Goal: Task Accomplishment & Management: Manage account settings

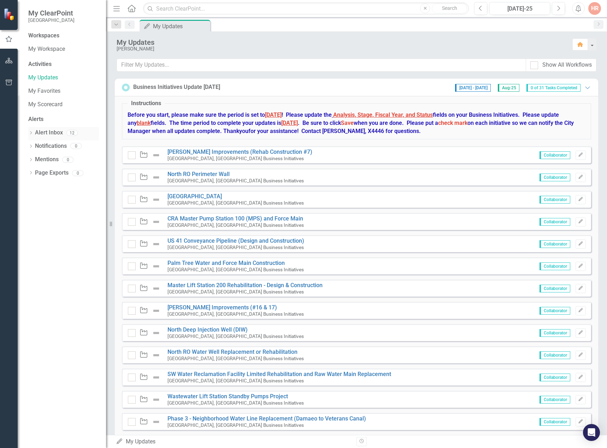
click at [44, 129] on div "Alert Inbox" at bounding box center [49, 133] width 28 height 12
click at [35, 132] on link "Alert Inbox" at bounding box center [49, 133] width 28 height 8
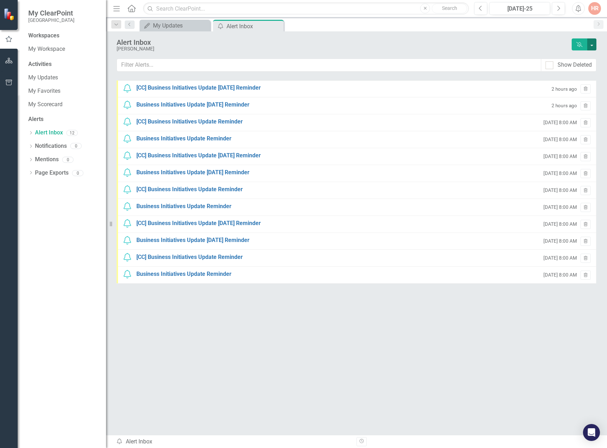
click at [596, 42] on button "button" at bounding box center [591, 44] width 9 height 12
click at [585, 56] on link "Dismiss Alerts Dismiss All Alerts" at bounding box center [565, 57] width 60 height 13
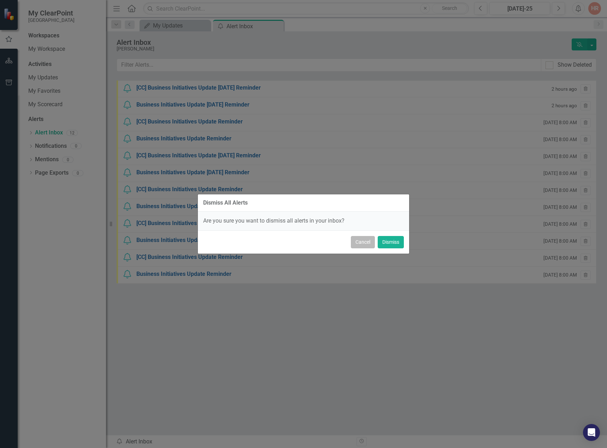
click at [365, 245] on button "Cancel" at bounding box center [363, 242] width 24 height 12
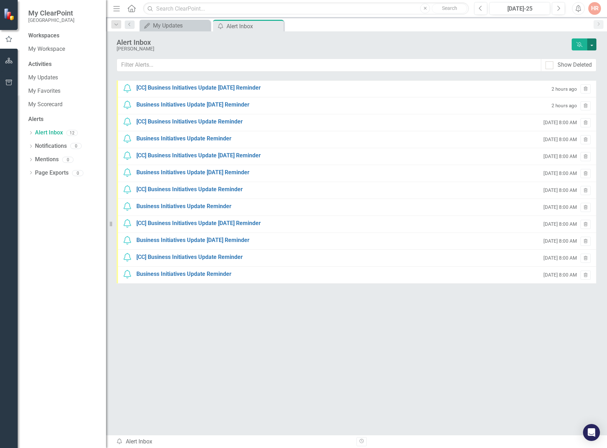
click at [595, 47] on button "button" at bounding box center [591, 44] width 9 height 12
click at [578, 69] on link "Trash Delete All Alerts" at bounding box center [565, 70] width 60 height 13
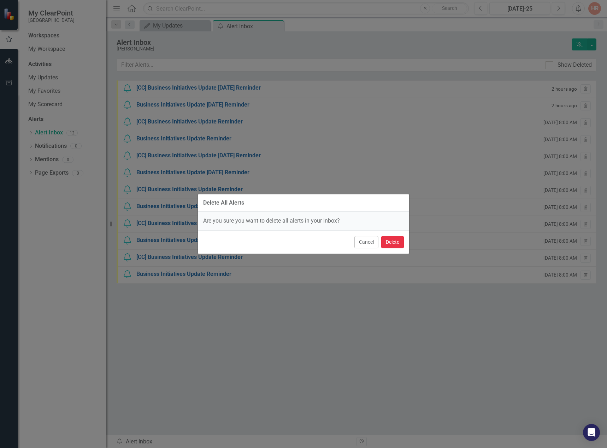
click at [392, 240] on button "Delete" at bounding box center [392, 242] width 23 height 12
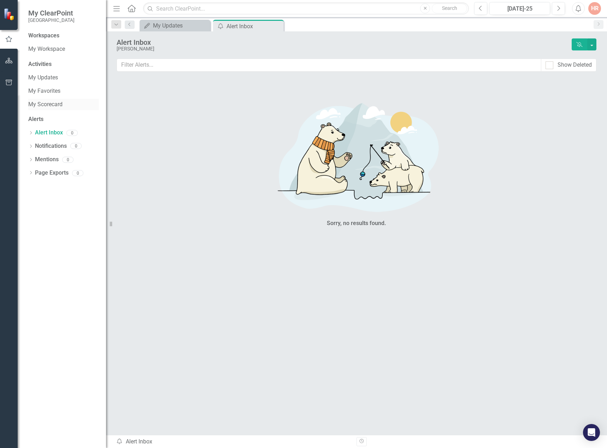
click at [53, 106] on link "My Scorecard" at bounding box center [63, 105] width 71 height 8
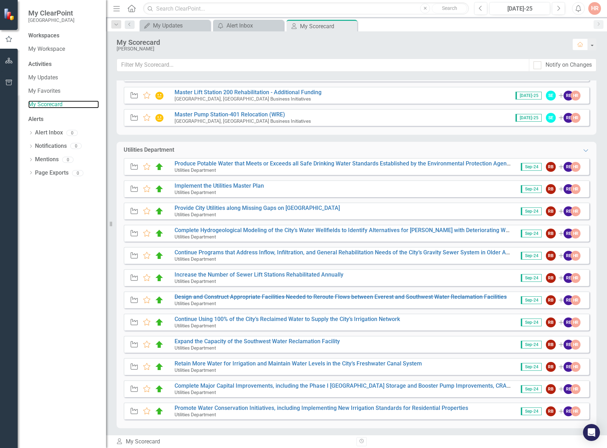
scroll to position [700, 0]
click at [192, 162] on link "Produce Potable Water that Meets or Exceeds all Safe Drinking Water Standards E…" at bounding box center [420, 163] width 493 height 7
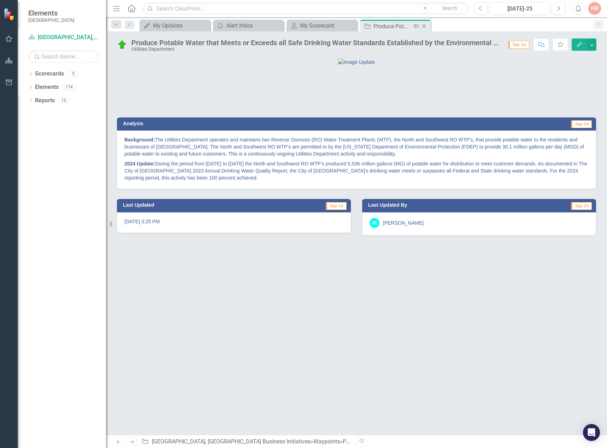
click at [424, 24] on icon "Close" at bounding box center [423, 26] width 7 height 6
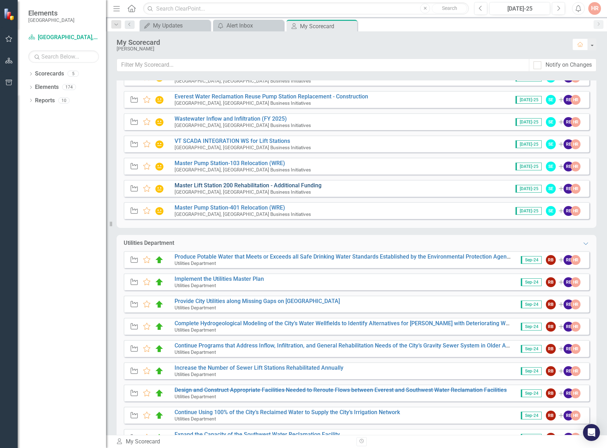
scroll to position [700, 0]
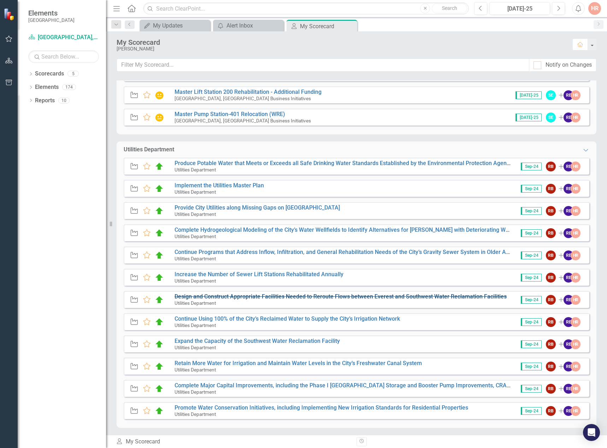
click at [208, 298] on s "Design and Construct Appropriate Facilities Needed to Reroute Flows between Eve…" at bounding box center [340, 296] width 332 height 7
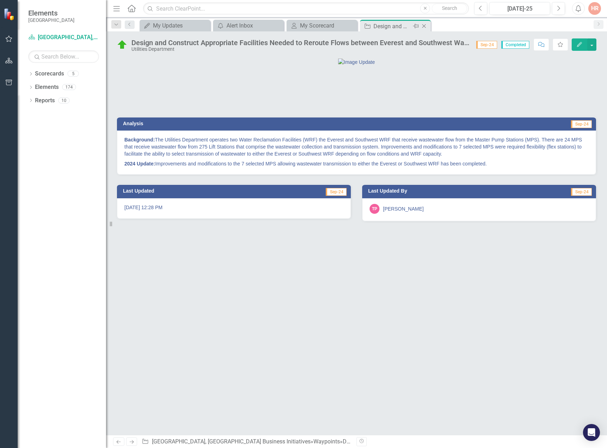
click at [425, 24] on icon "Close" at bounding box center [423, 26] width 7 height 6
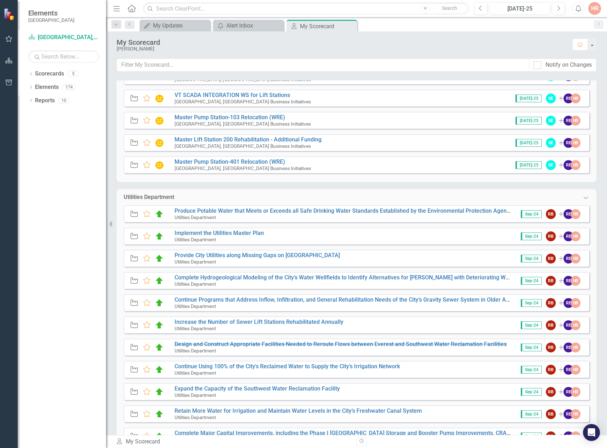
scroll to position [700, 0]
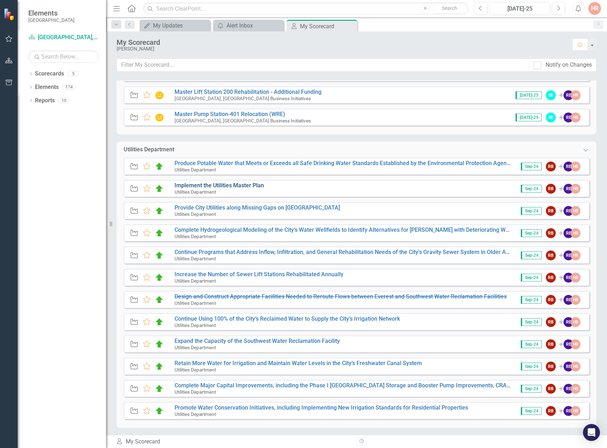
click at [210, 183] on link "Implement the Utilities Master Plan" at bounding box center [218, 185] width 89 height 7
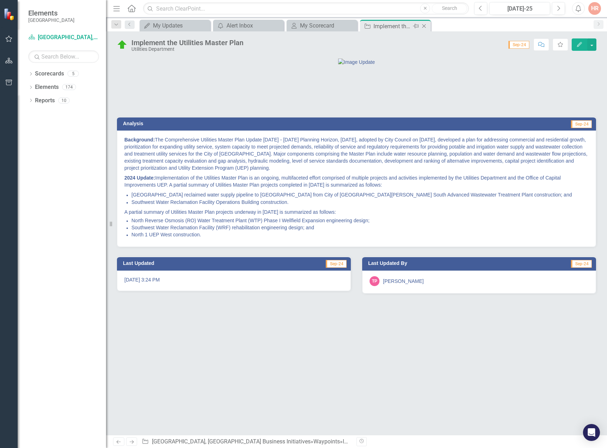
click at [422, 26] on icon "Close" at bounding box center [423, 26] width 7 height 6
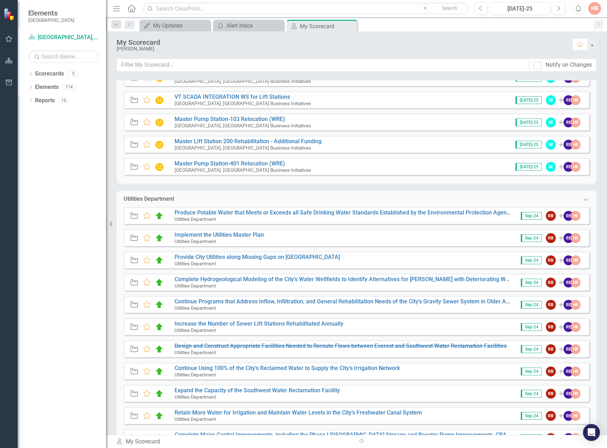
scroll to position [700, 0]
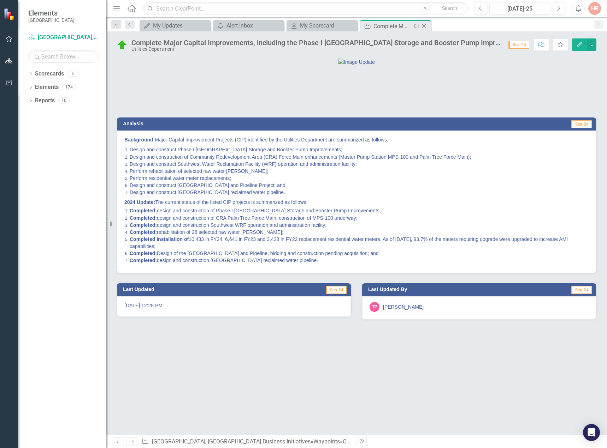
click at [423, 25] on icon "Close" at bounding box center [423, 26] width 7 height 6
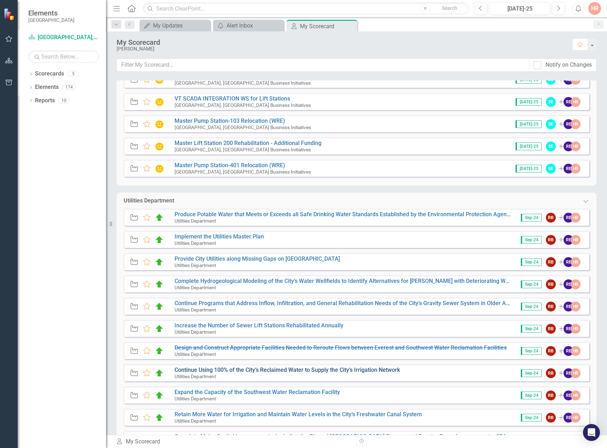
scroll to position [700, 0]
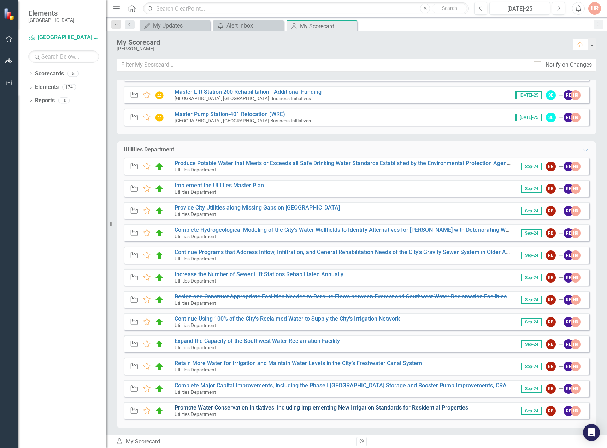
click at [250, 407] on link "Promote Water Conservation Initiatives, including Implementing New Irrigation S…" at bounding box center [320, 408] width 293 height 7
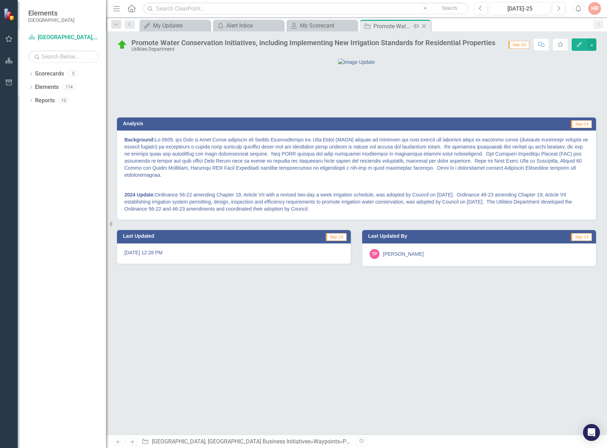
click at [424, 24] on icon "Close" at bounding box center [423, 26] width 7 height 6
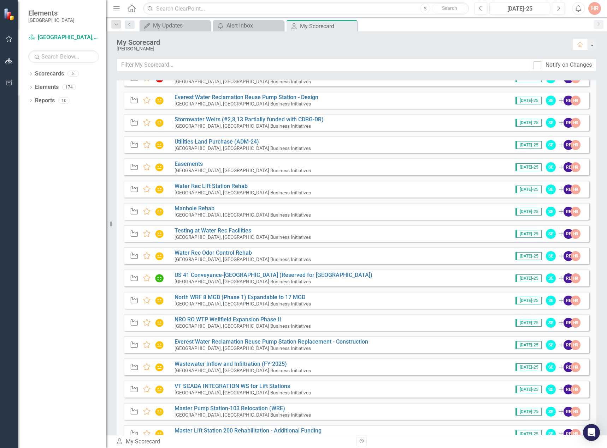
scroll to position [347, 0]
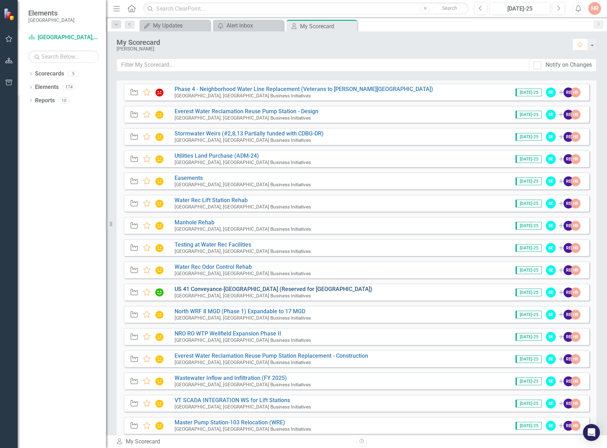
click at [278, 290] on link "US 41 Conveyance-[GEOGRAPHIC_DATA] (Reserved for [GEOGRAPHIC_DATA])" at bounding box center [273, 289] width 198 height 7
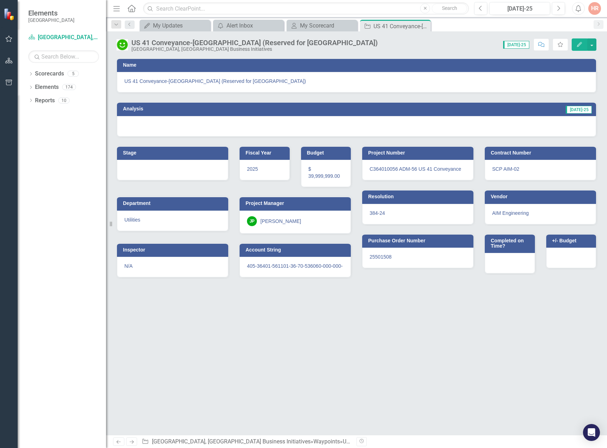
click at [0, 0] on icon "Close" at bounding box center [0, 0] width 0 height 0
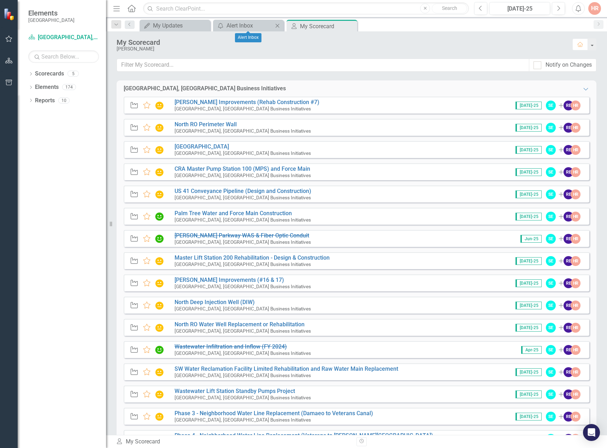
click at [276, 26] on icon "Close" at bounding box center [277, 26] width 7 height 6
click at [276, 26] on icon "Close" at bounding box center [276, 26] width 7 height 6
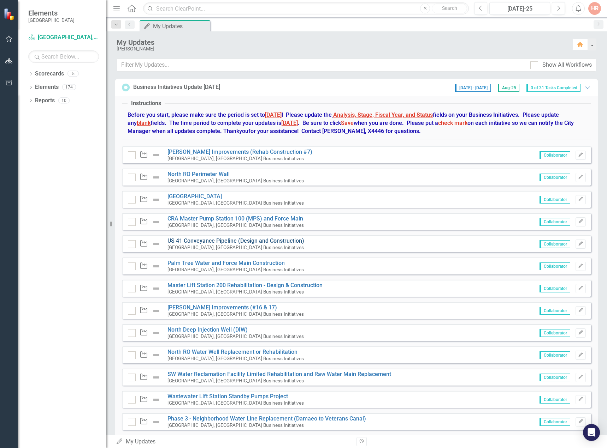
click at [286, 240] on link "US 41 Conveyance Pipeline (Design and Construction)" at bounding box center [235, 241] width 137 height 7
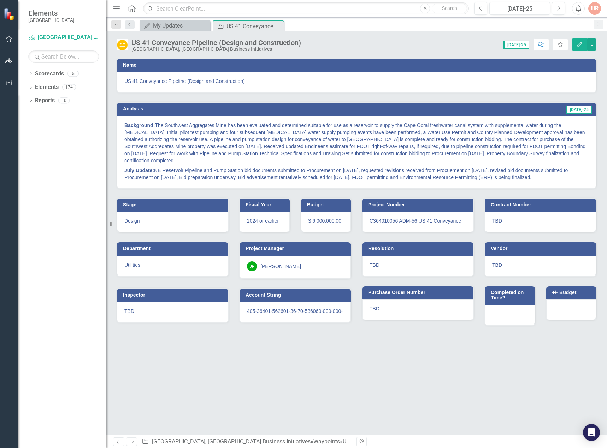
click at [251, 78] on span "US 41 Conveyance Pipeline (Design and Construction)" at bounding box center [356, 81] width 464 height 7
click at [251, 80] on span "US 41 Conveyance Pipeline (Design and Construction)" at bounding box center [356, 81] width 464 height 7
click at [558, 7] on icon "button" at bounding box center [558, 8] width 3 height 5
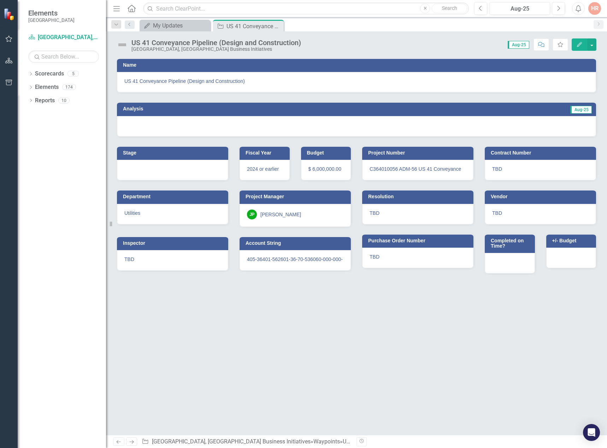
click at [303, 89] on div "US 41 Conveyance Pipeline (Design and Construction)" at bounding box center [356, 82] width 479 height 20
click at [268, 84] on span "US 41 Conveyance Pipeline (Design and Construction)" at bounding box center [356, 81] width 464 height 7
click at [261, 168] on span "2024 or earlier" at bounding box center [263, 169] width 32 height 6
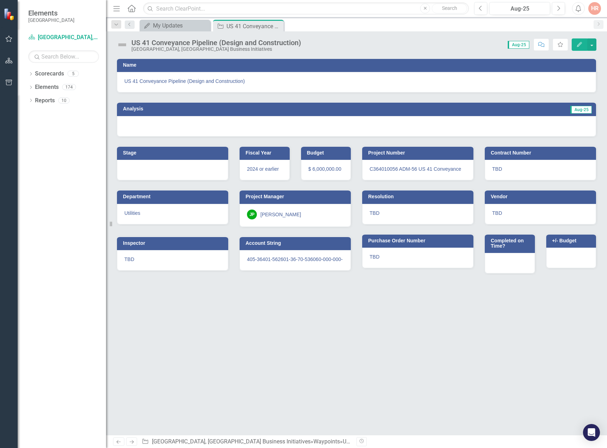
click at [323, 170] on span "$ 6,000,000.00" at bounding box center [324, 169] width 33 height 6
click at [167, 126] on div at bounding box center [356, 126] width 479 height 20
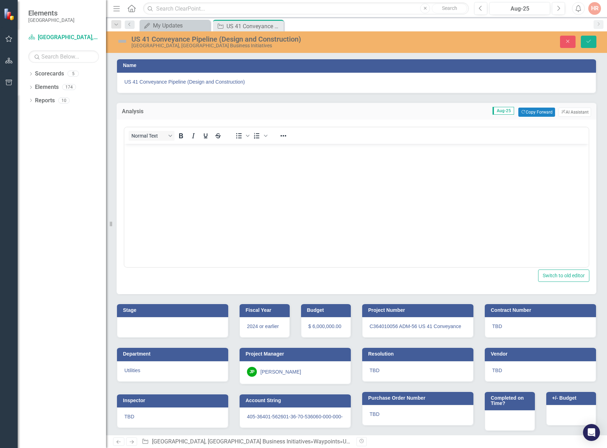
click at [397, 326] on span "C364010056 ADM-56 US 41 Conveyance" at bounding box center [414, 327] width 91 height 6
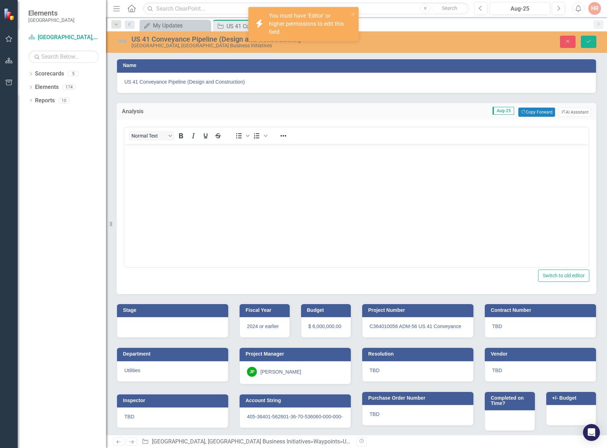
scroll to position [7, 0]
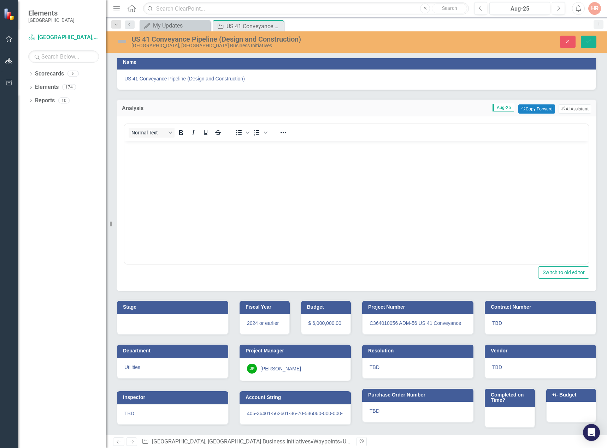
click at [374, 365] on span "TBD" at bounding box center [374, 368] width 10 height 6
click at [493, 321] on span "TBD" at bounding box center [497, 324] width 10 height 6
click at [496, 365] on span "TBD" at bounding box center [497, 368] width 10 height 6
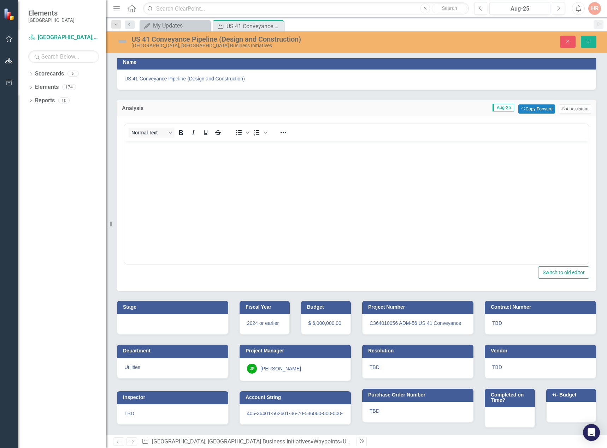
click at [496, 365] on span "TBD" at bounding box center [497, 368] width 10 height 6
click at [156, 411] on div "TBD" at bounding box center [172, 415] width 111 height 20
click at [258, 412] on span "405-36401-562601-36-70-536060-000-000-" at bounding box center [295, 414] width 96 height 6
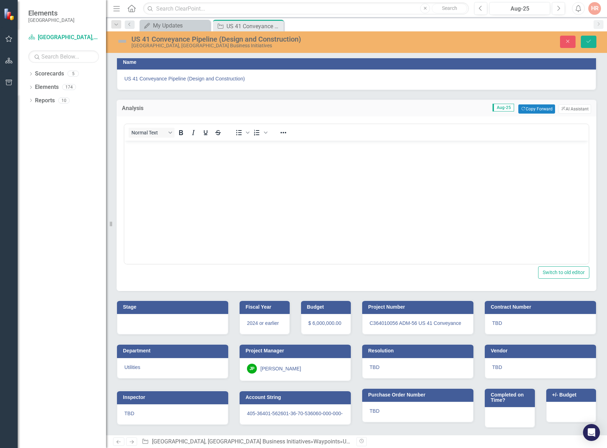
click at [257, 411] on span "405-36401-562601-36-70-536060-000-000-" at bounding box center [295, 414] width 96 height 6
click at [184, 317] on div at bounding box center [172, 324] width 111 height 20
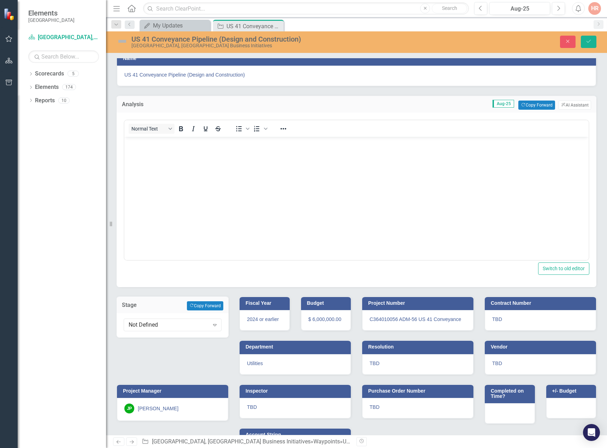
click at [503, 411] on div at bounding box center [509, 414] width 50 height 20
click at [502, 412] on div at bounding box center [509, 414] width 50 height 20
click at [559, 407] on div at bounding box center [571, 408] width 50 height 20
click at [559, 409] on div at bounding box center [571, 408] width 50 height 20
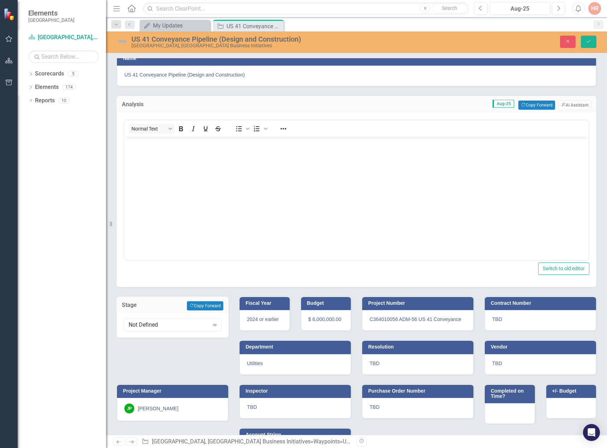
click at [559, 409] on div at bounding box center [571, 408] width 50 height 20
click at [571, 44] on icon "Close" at bounding box center [567, 41] width 6 height 5
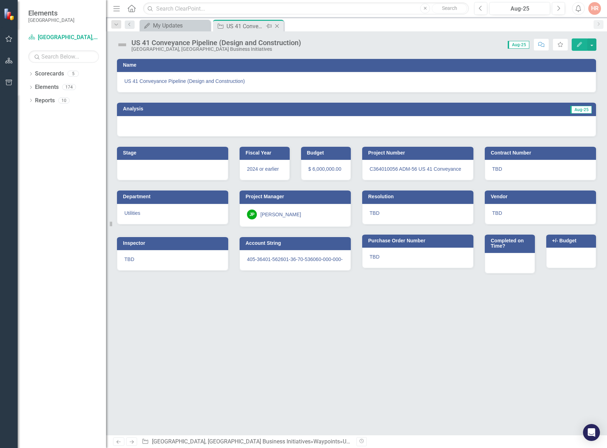
click at [278, 25] on icon "Close" at bounding box center [276, 26] width 7 height 6
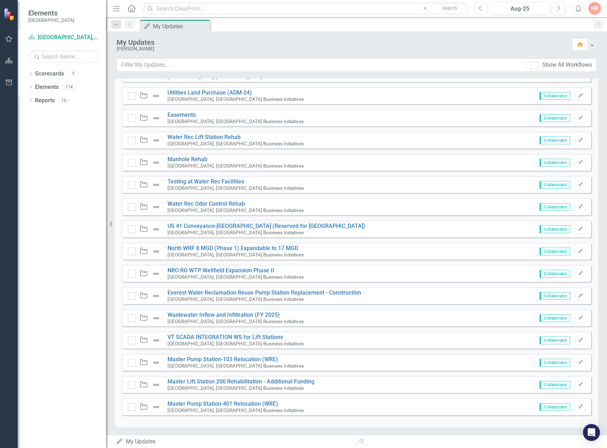
scroll to position [416, 0]
click at [30, 74] on icon "Dropdown" at bounding box center [30, 75] width 5 height 4
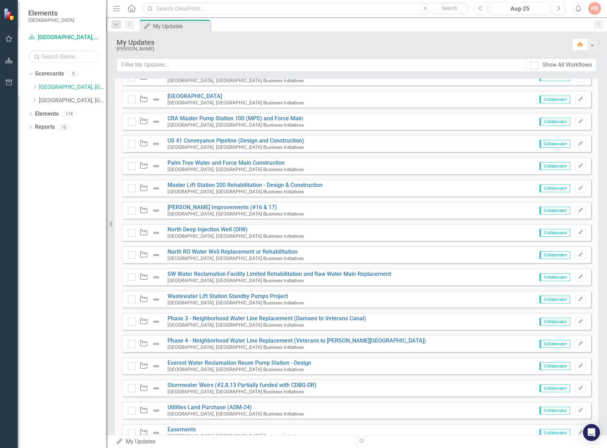
scroll to position [0, 0]
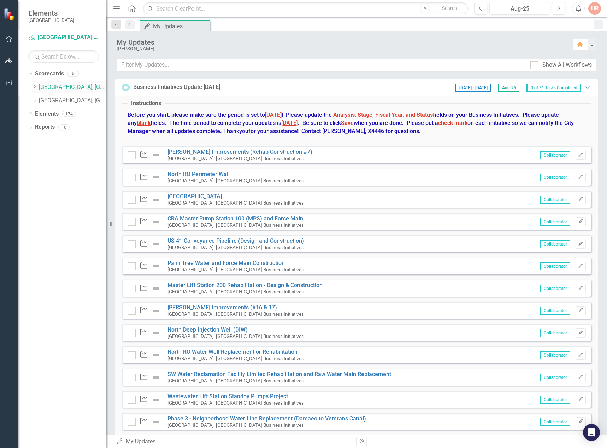
click at [35, 86] on icon at bounding box center [35, 87] width 2 height 4
click at [35, 112] on icon "Dropdown" at bounding box center [34, 114] width 5 height 4
click at [82, 124] on link "Capital Improvements" at bounding box center [76, 127] width 60 height 8
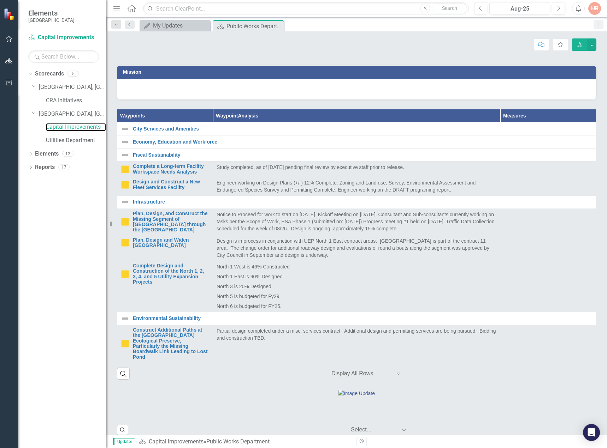
scroll to position [209, 0]
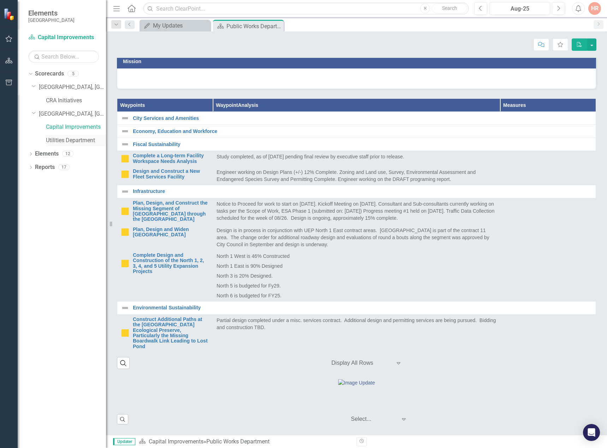
click at [82, 141] on link "Utilities Department" at bounding box center [76, 141] width 60 height 8
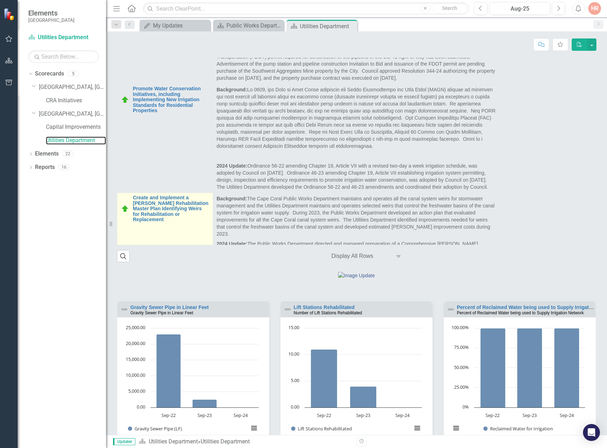
scroll to position [1344, 0]
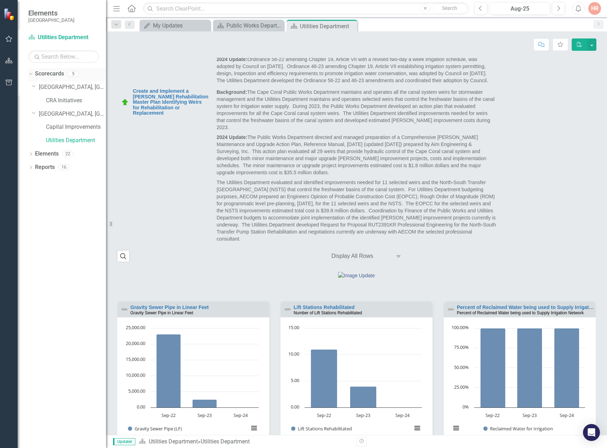
click at [44, 79] on div "Scorecards" at bounding box center [49, 74] width 29 height 12
click at [29, 75] on icon "Dropdown" at bounding box center [30, 73] width 4 height 5
click at [29, 75] on icon "Dropdown" at bounding box center [30, 75] width 5 height 4
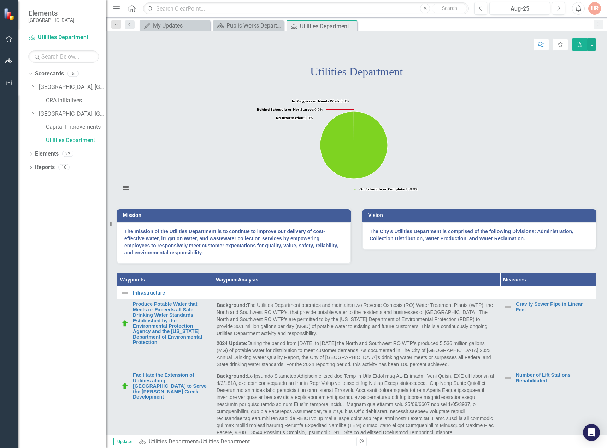
scroll to position [0, 0]
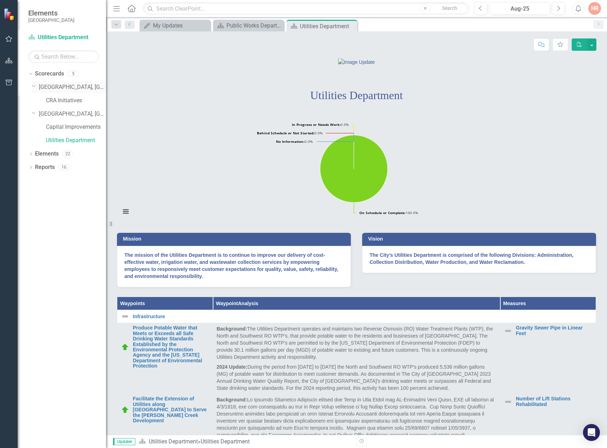
click at [77, 89] on link "[GEOGRAPHIC_DATA], [GEOGRAPHIC_DATA] Business Initiatives" at bounding box center [72, 87] width 67 height 8
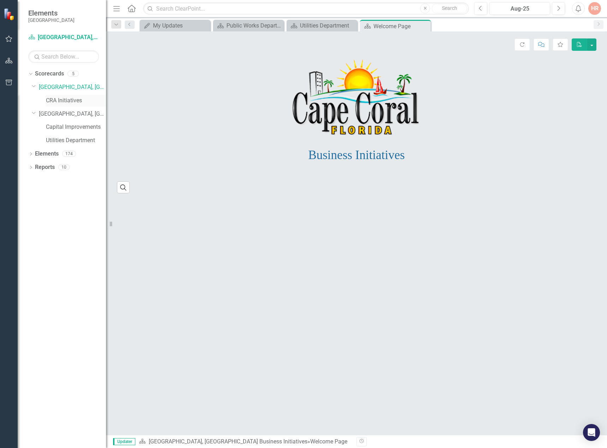
click at [71, 100] on link "CRA Initiatives" at bounding box center [76, 101] width 60 height 8
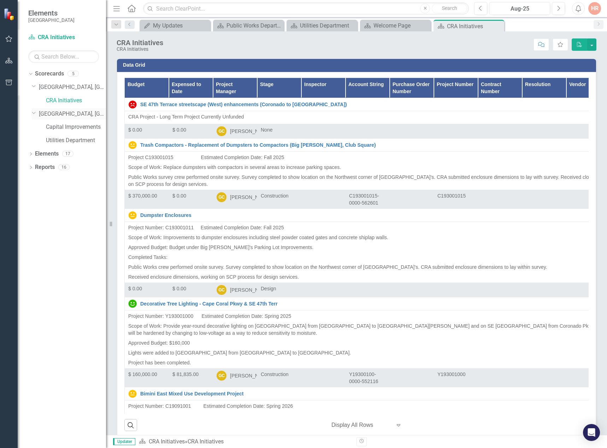
click at [67, 113] on link "[GEOGRAPHIC_DATA], [GEOGRAPHIC_DATA] Strategic Plan" at bounding box center [72, 114] width 67 height 8
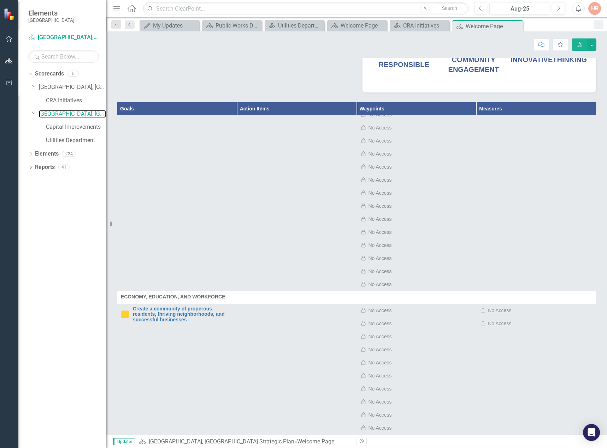
scroll to position [282, 0]
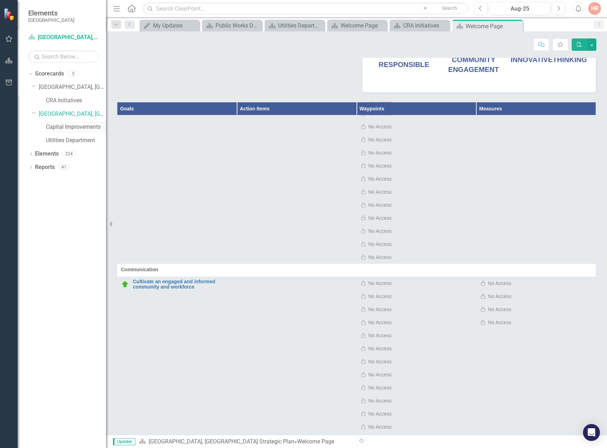
click at [81, 130] on link "Capital Improvements" at bounding box center [76, 127] width 60 height 8
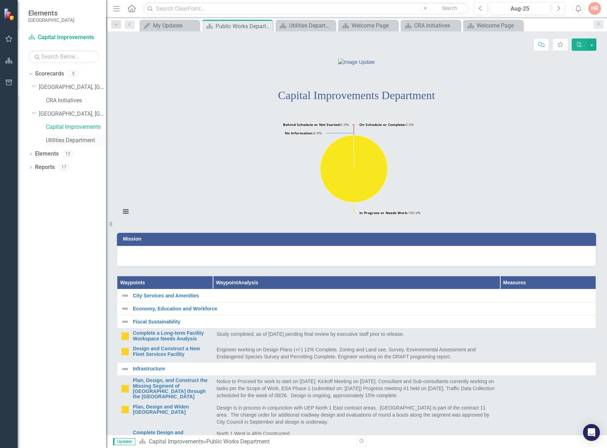
click at [81, 139] on link "Utilities Department" at bounding box center [76, 141] width 60 height 8
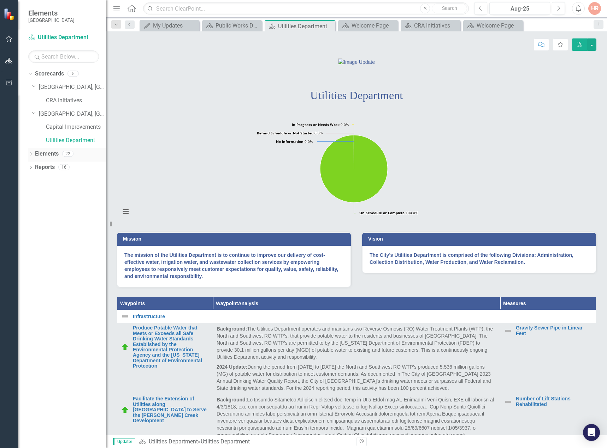
click at [42, 156] on link "Elements" at bounding box center [47, 154] width 24 height 8
click at [42, 167] on link "Reports" at bounding box center [45, 167] width 20 height 8
click at [32, 154] on icon "Dropdown" at bounding box center [30, 155] width 5 height 4
click at [31, 206] on icon "Dropdown" at bounding box center [30, 208] width 5 height 4
click at [33, 167] on icon "Dropdown" at bounding box center [34, 168] width 5 height 4
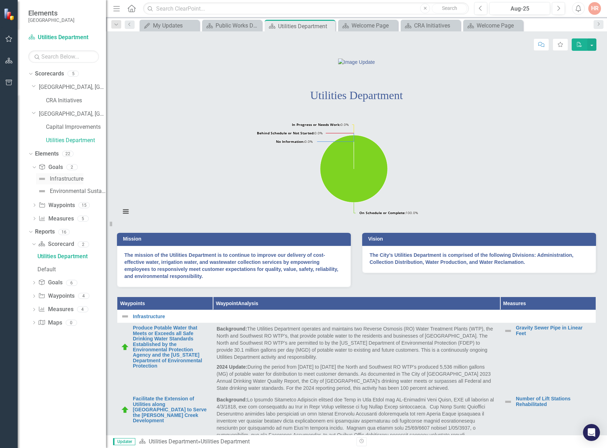
click at [57, 179] on div "Infrastructure" at bounding box center [67, 179] width 34 height 6
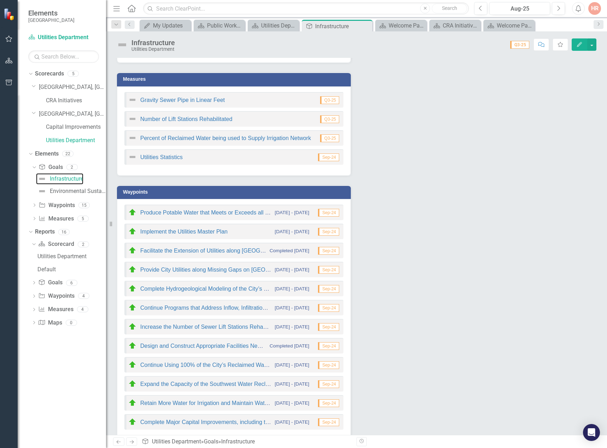
scroll to position [133, 0]
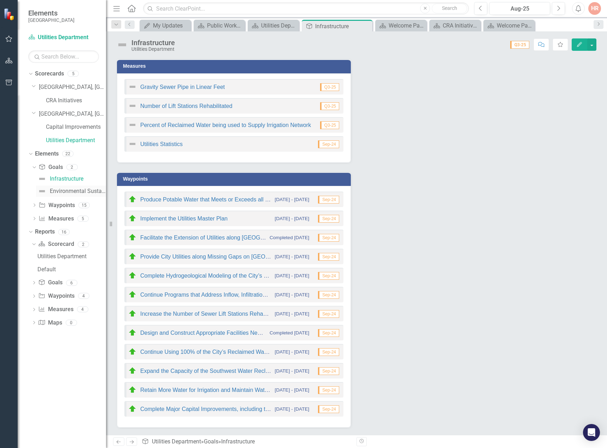
click at [41, 189] on img at bounding box center [42, 191] width 8 height 8
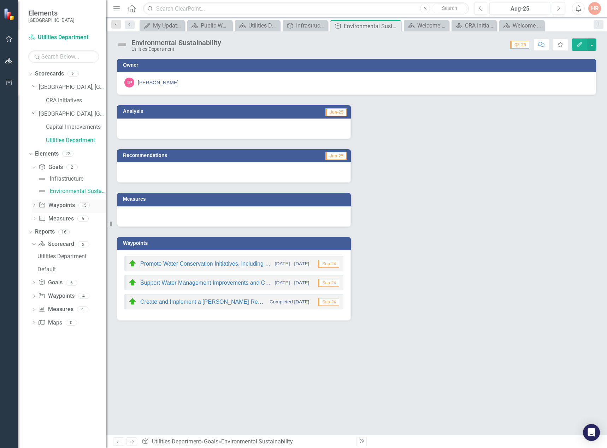
click at [32, 205] on icon "Dropdown" at bounding box center [34, 206] width 5 height 4
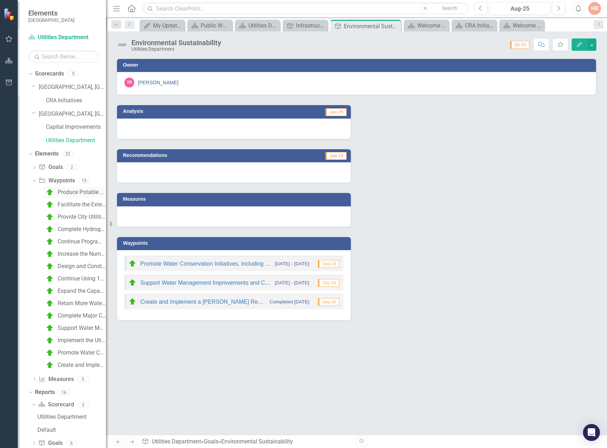
click at [68, 195] on div "Produce Potable Water that Meets or Exceeds all Safe Drinking Water Standards E…" at bounding box center [82, 192] width 48 height 6
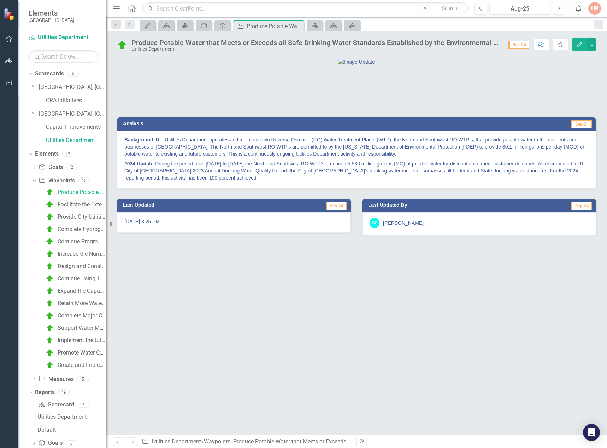
click at [66, 206] on div "Facilitate the Extension of Utilities along [GEOGRAPHIC_DATA] to Serve the [PER…" at bounding box center [82, 205] width 48 height 6
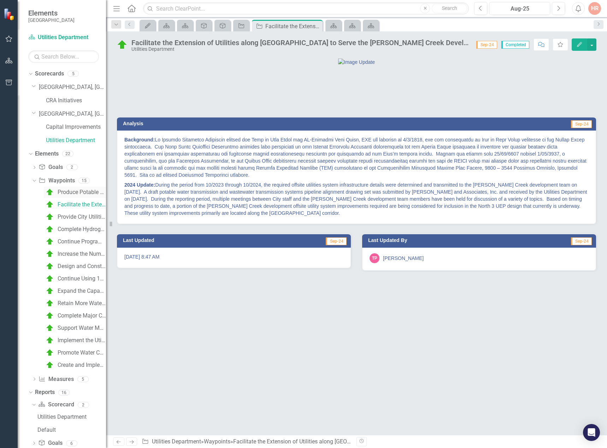
click at [81, 192] on div "Produce Potable Water that Meets or Exceeds all Safe Drinking Water Standards E…" at bounding box center [82, 192] width 48 height 6
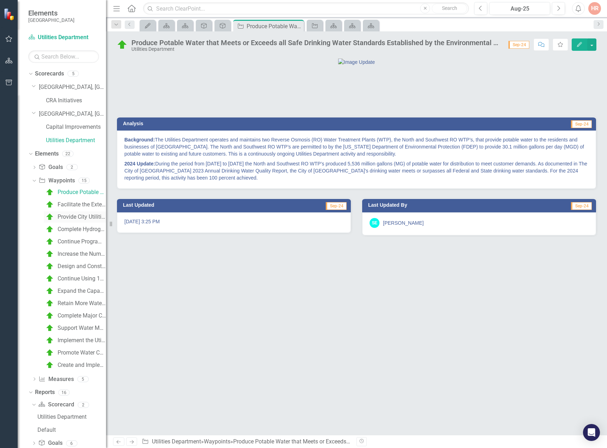
click at [81, 215] on div "Provide City Utilities along Missing Gaps on [GEOGRAPHIC_DATA]" at bounding box center [82, 217] width 48 height 6
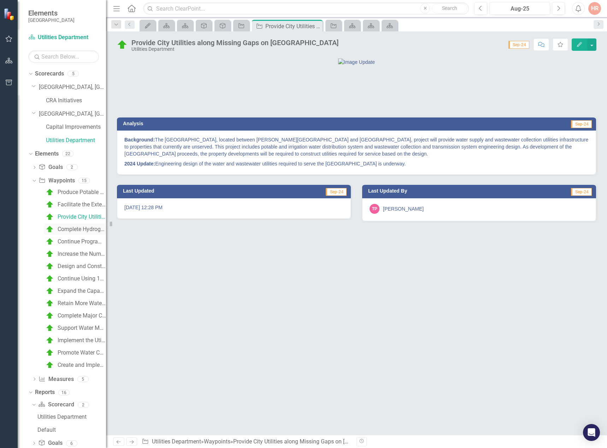
click at [78, 232] on div "Complete Hydrogeological Modeling of the City’s Water Wellfields to Identify Al…" at bounding box center [82, 229] width 48 height 6
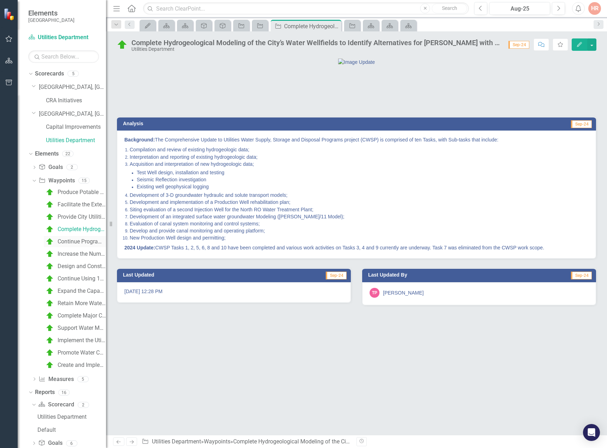
click at [77, 242] on div "Continue Programs that Address Inflow, Infiltration, and General Rehabilitation…" at bounding box center [82, 242] width 48 height 6
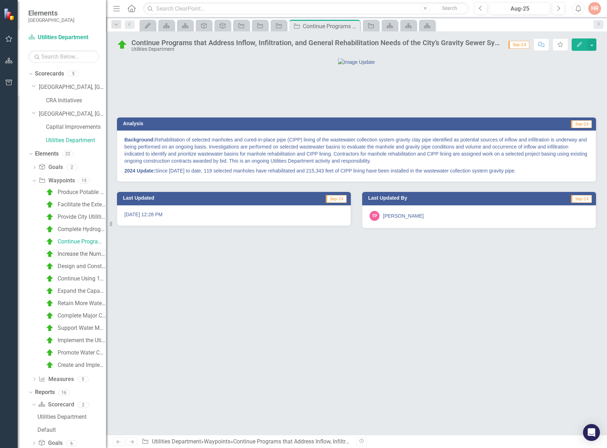
click at [77, 254] on div "Increase the Number of Sewer Lift Stations Rehabilitated Annually" at bounding box center [82, 254] width 48 height 6
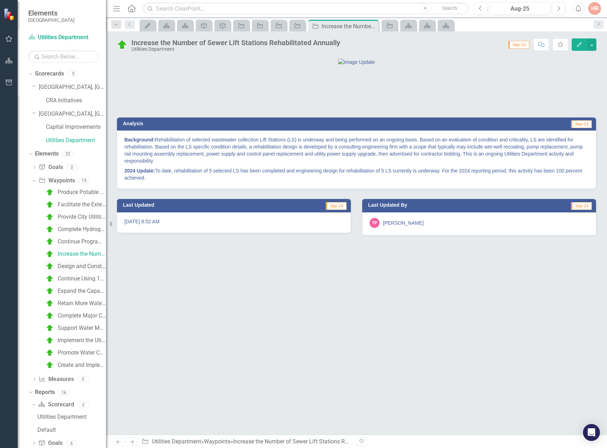
click at [78, 267] on div "Design and Construct Appropriate Facilities Needed to Reroute Flows between Eve…" at bounding box center [82, 266] width 48 height 6
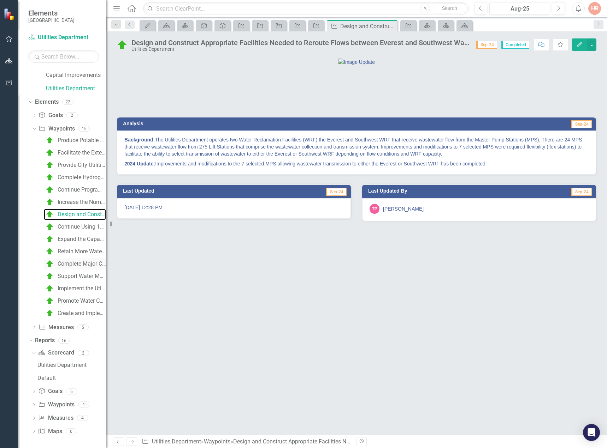
scroll to position [54, 0]
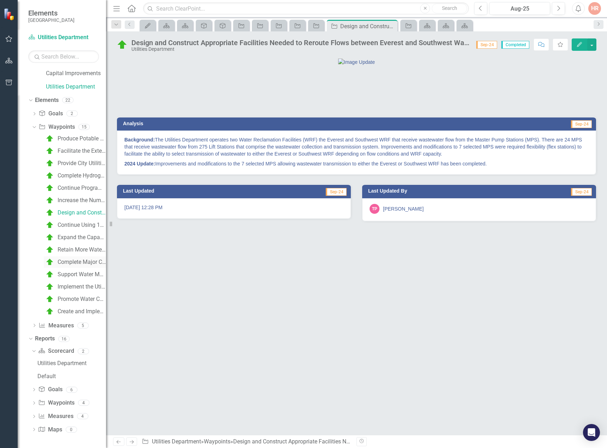
click at [77, 263] on div "Complete Major Capital Improvements, including the Phase I [GEOGRAPHIC_DATA] St…" at bounding box center [82, 262] width 48 height 6
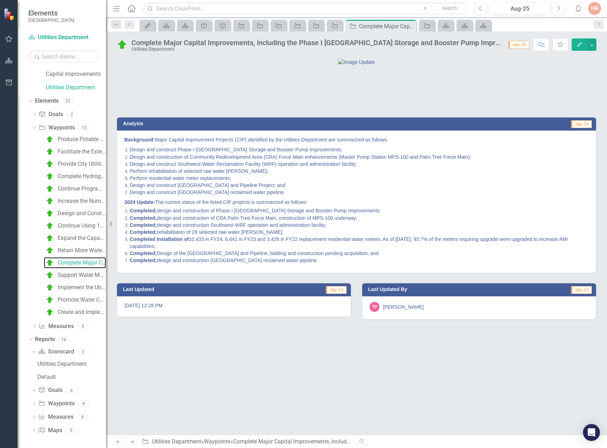
scroll to position [54, 0]
click at [75, 311] on div "Create and Implement a [PERSON_NAME] Rehabilitation Master Plan Identifying Wei…" at bounding box center [82, 312] width 48 height 6
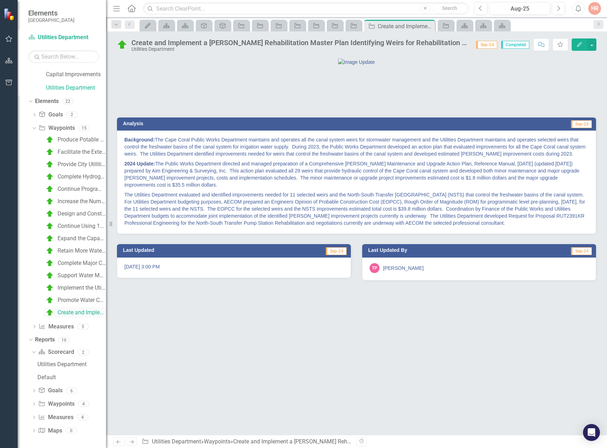
scroll to position [54, 0]
click at [35, 327] on icon "Dropdown" at bounding box center [34, 326] width 5 height 4
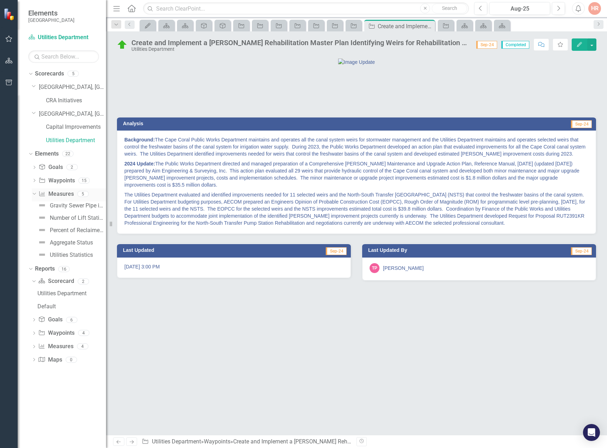
scroll to position [0, 0]
click at [72, 207] on div "Gravity Sewer Pipe in Linear Feet" at bounding box center [78, 206] width 56 height 6
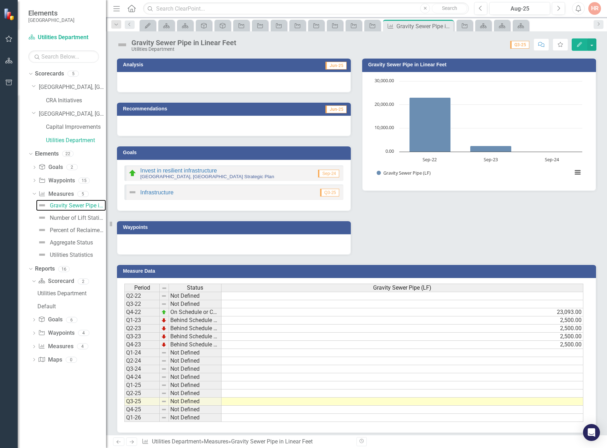
scroll to position [52, 0]
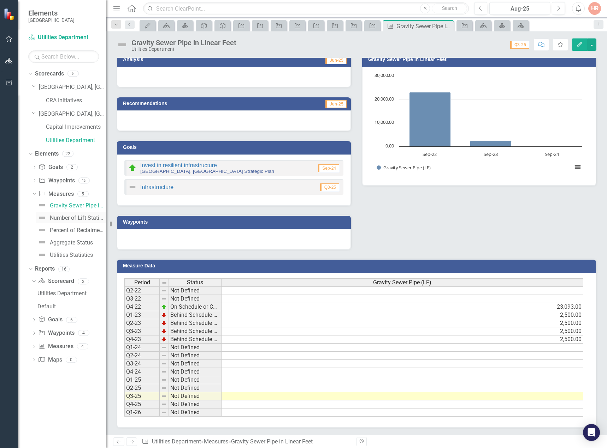
click at [73, 220] on div "Number of Lift Stations Rehabilitated" at bounding box center [78, 218] width 56 height 6
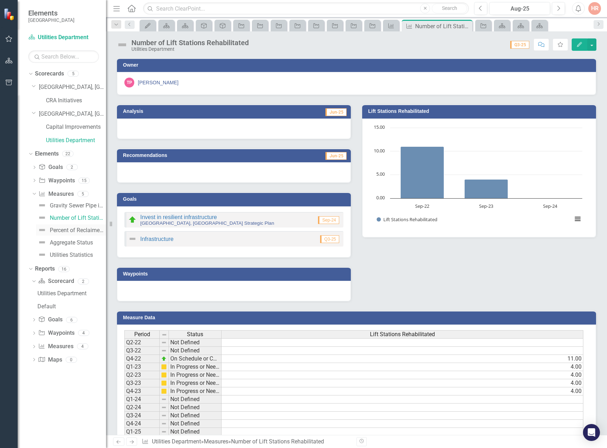
click at [72, 231] on div "Percent of Reclaimed Water being used to Supply Irrigation Network" at bounding box center [78, 230] width 56 height 6
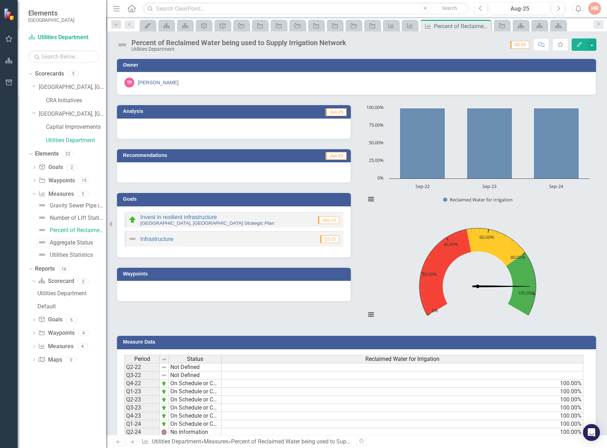
click at [73, 241] on div "Aggregate Status" at bounding box center [71, 243] width 43 height 6
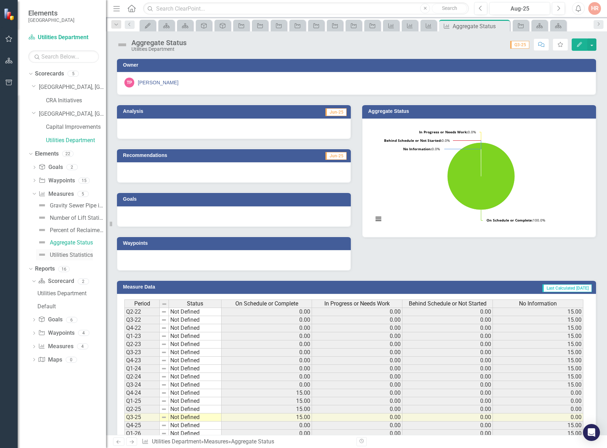
click at [73, 255] on div "Utilities Statistics" at bounding box center [71, 255] width 43 height 6
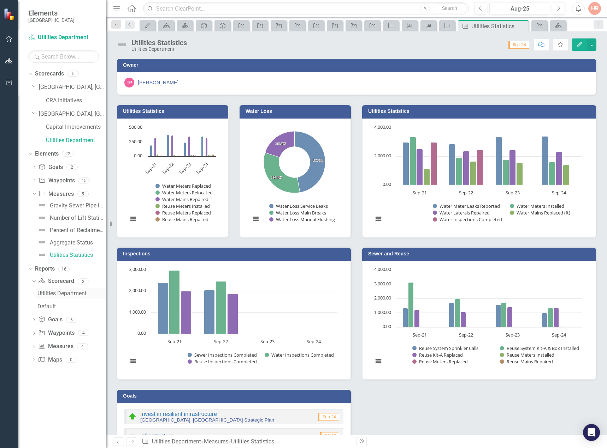
click at [62, 295] on div "Utilities Department" at bounding box center [71, 294] width 68 height 6
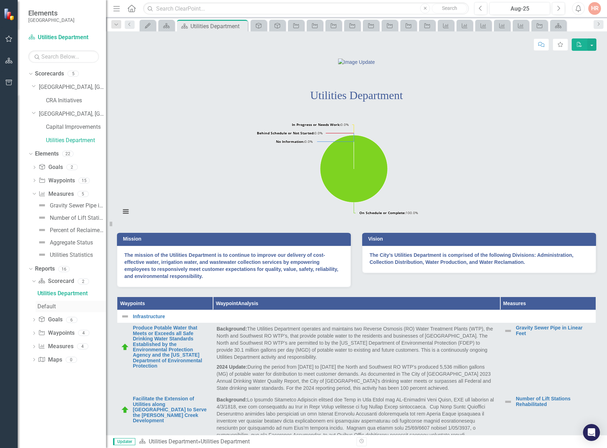
click at [52, 306] on div "Default" at bounding box center [71, 307] width 68 height 6
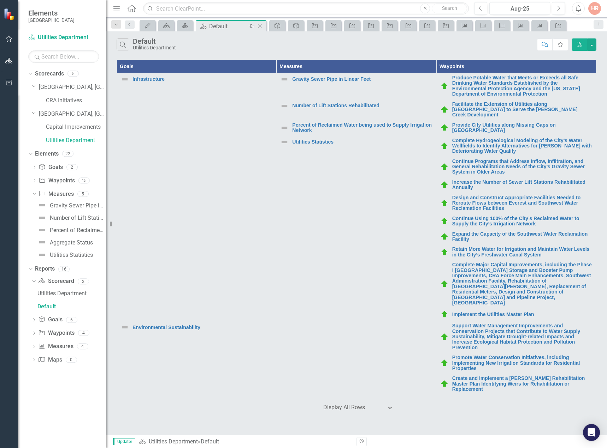
click at [260, 24] on icon "Close" at bounding box center [259, 26] width 7 height 6
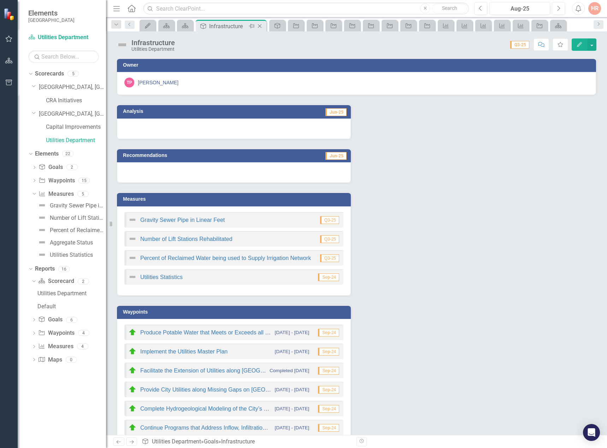
click at [260, 24] on icon "Close" at bounding box center [259, 26] width 7 height 6
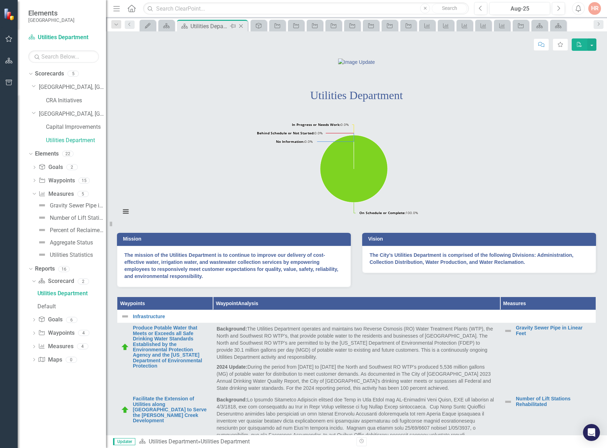
click at [242, 24] on icon "Close" at bounding box center [240, 26] width 7 height 6
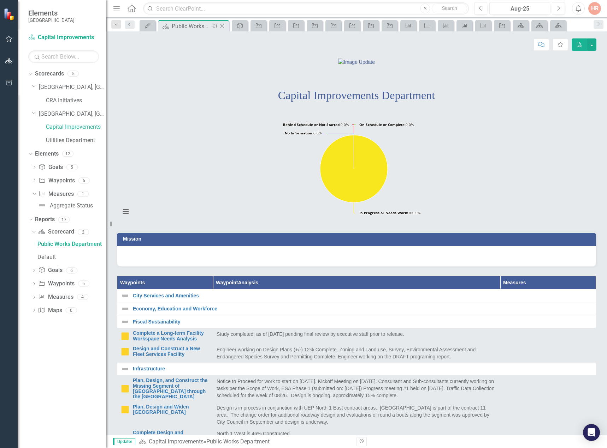
click at [225, 24] on icon "Close" at bounding box center [222, 26] width 7 height 6
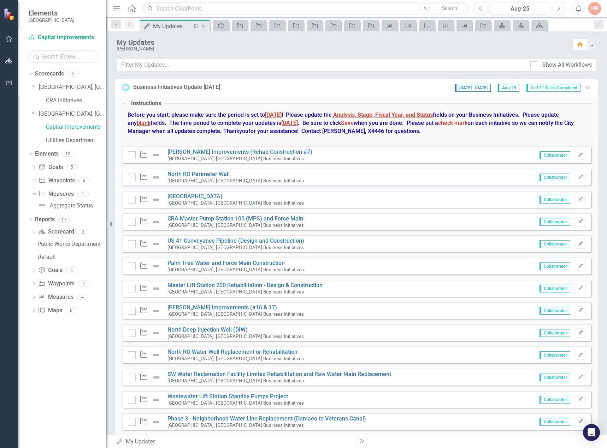
click at [205, 25] on icon "Close" at bounding box center [203, 26] width 7 height 6
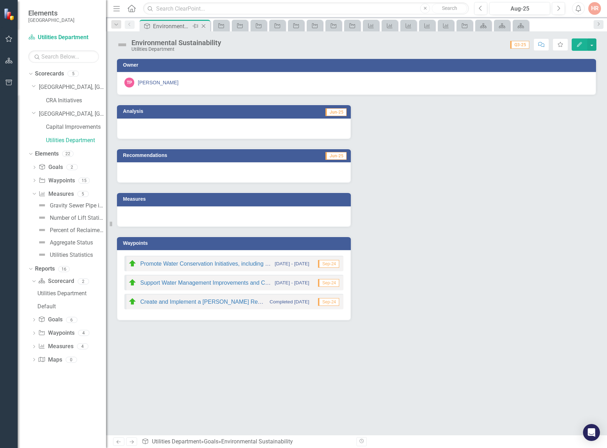
click at [205, 25] on icon "Close" at bounding box center [203, 26] width 7 height 6
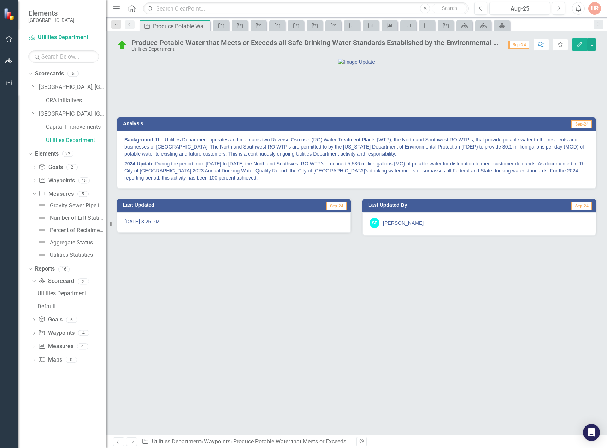
click at [0, 0] on icon "Close" at bounding box center [0, 0] width 0 height 0
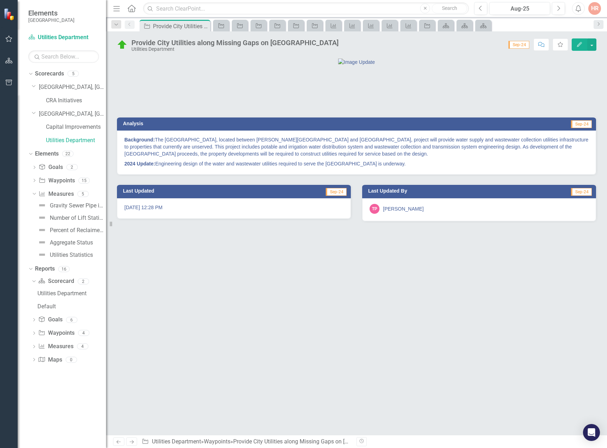
click at [0, 0] on icon "Close" at bounding box center [0, 0] width 0 height 0
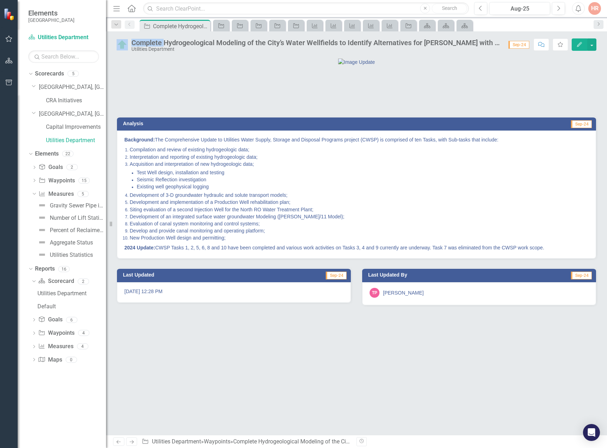
click at [0, 0] on icon "Close" at bounding box center [0, 0] width 0 height 0
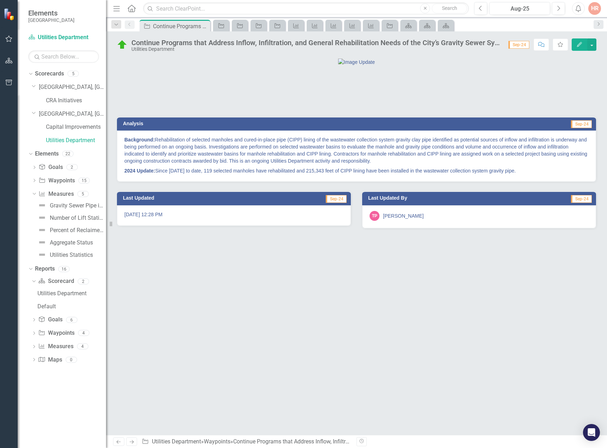
click at [0, 0] on icon "Close" at bounding box center [0, 0] width 0 height 0
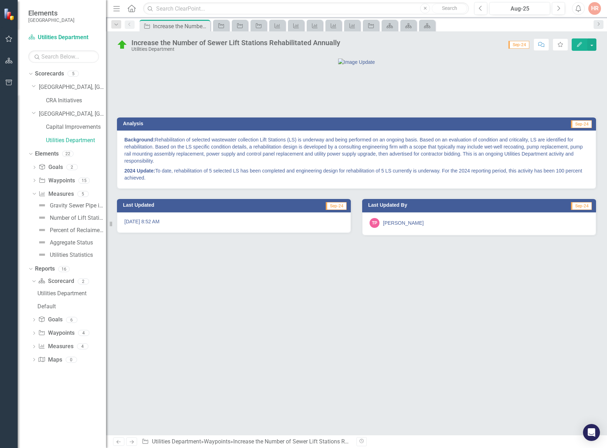
click at [0, 0] on icon "Close" at bounding box center [0, 0] width 0 height 0
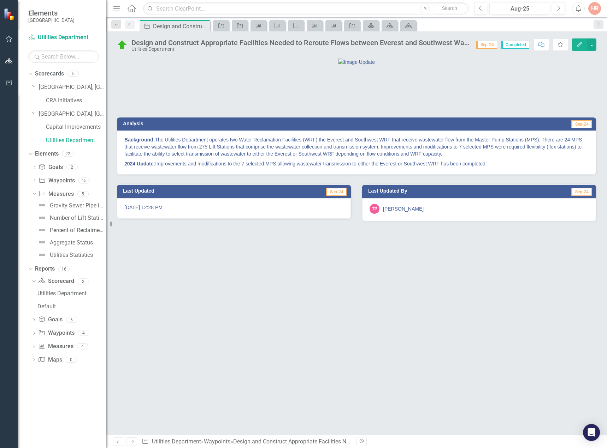
click at [0, 0] on icon "Close" at bounding box center [0, 0] width 0 height 0
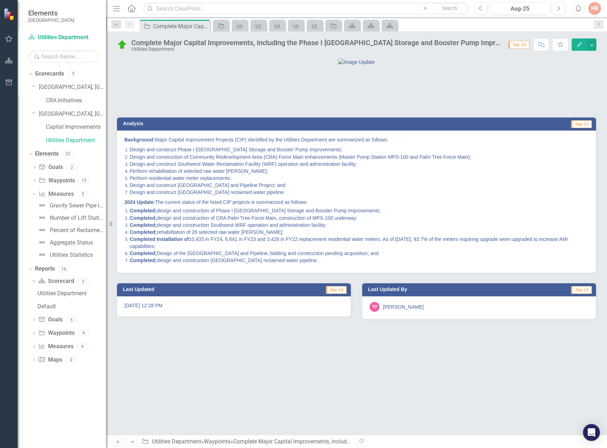
click at [0, 0] on icon "Close" at bounding box center [0, 0] width 0 height 0
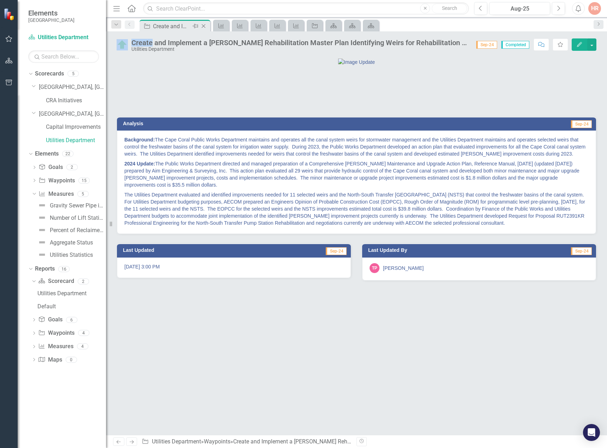
click at [205, 26] on icon "Close" at bounding box center [203, 26] width 7 height 6
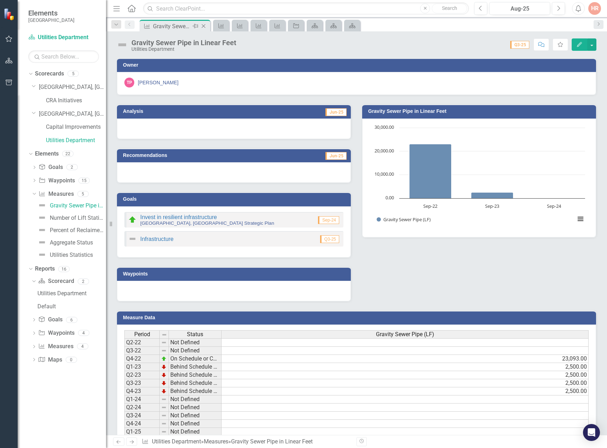
click at [205, 28] on icon "Close" at bounding box center [203, 26] width 7 height 6
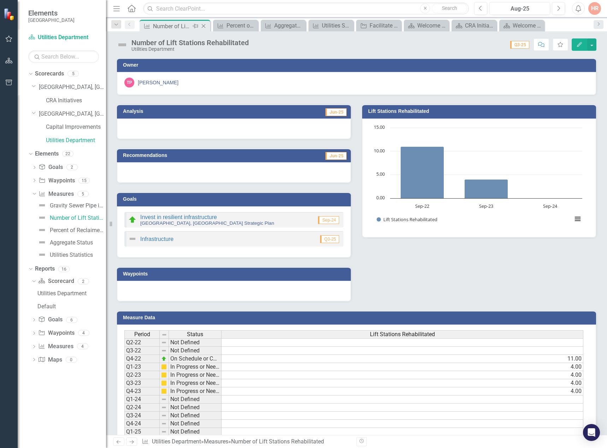
click at [203, 24] on icon "Close" at bounding box center [203, 26] width 7 height 6
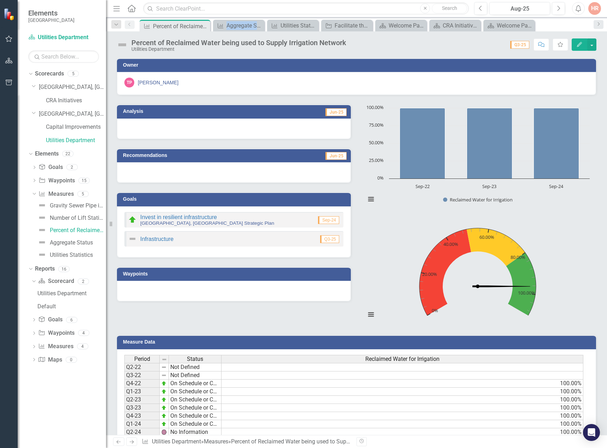
click at [0, 0] on icon "Close" at bounding box center [0, 0] width 0 height 0
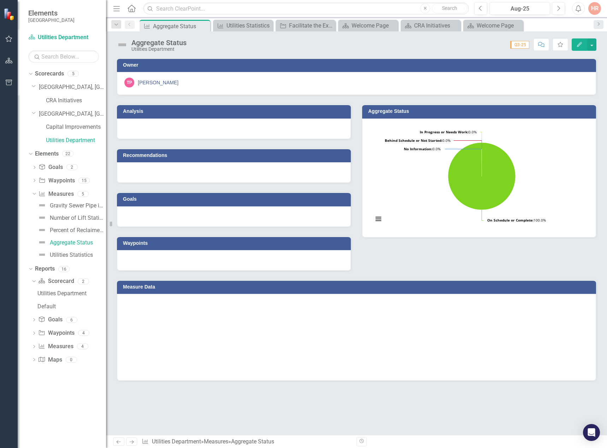
click at [0, 0] on icon "Close" at bounding box center [0, 0] width 0 height 0
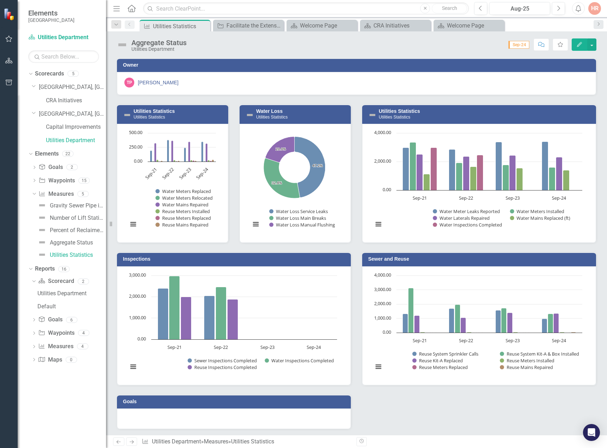
click at [0, 0] on icon "Close" at bounding box center [0, 0] width 0 height 0
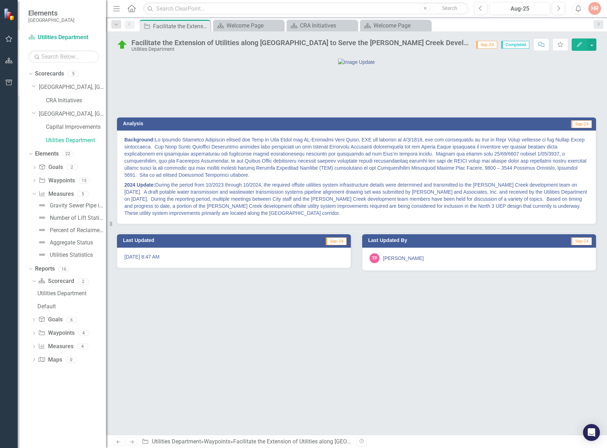
click at [0, 0] on icon "Close" at bounding box center [0, 0] width 0 height 0
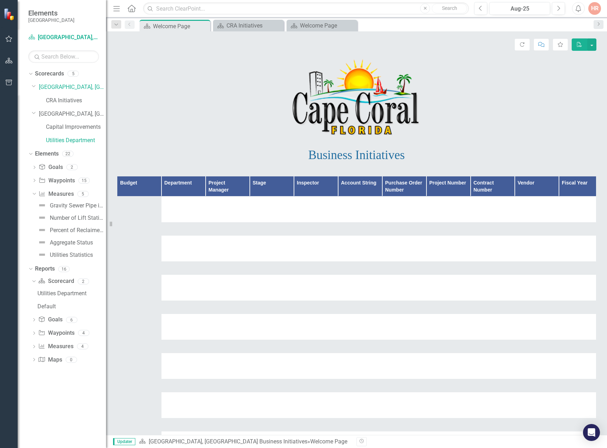
click at [0, 0] on icon "Close" at bounding box center [0, 0] width 0 height 0
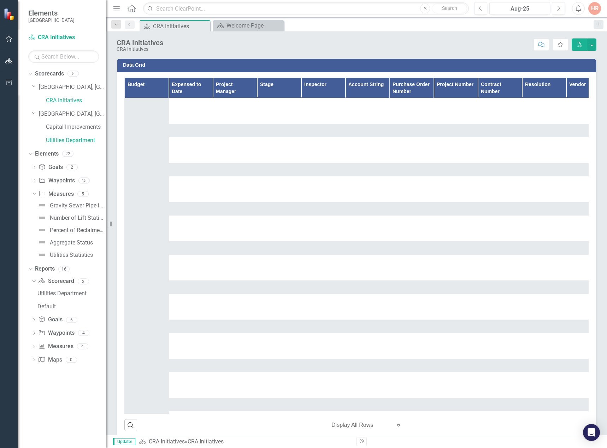
click at [0, 0] on icon "Close" at bounding box center [0, 0] width 0 height 0
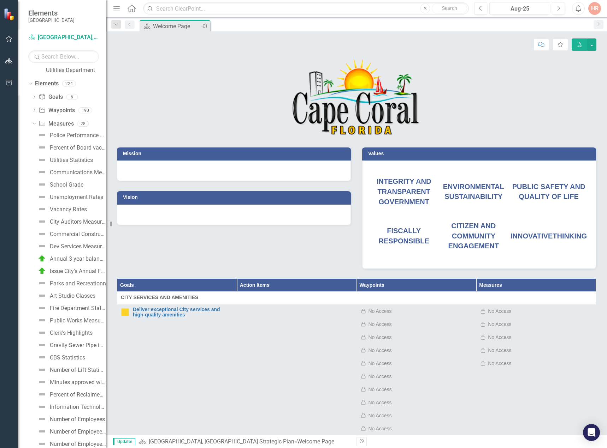
click at [203, 24] on icon "Pin" at bounding box center [204, 26] width 6 height 7
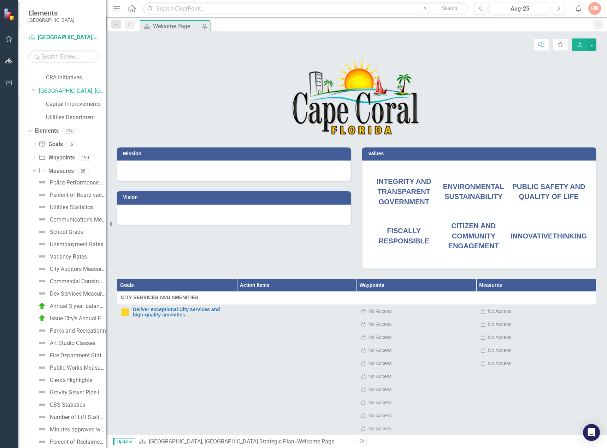
scroll to position [21, 0]
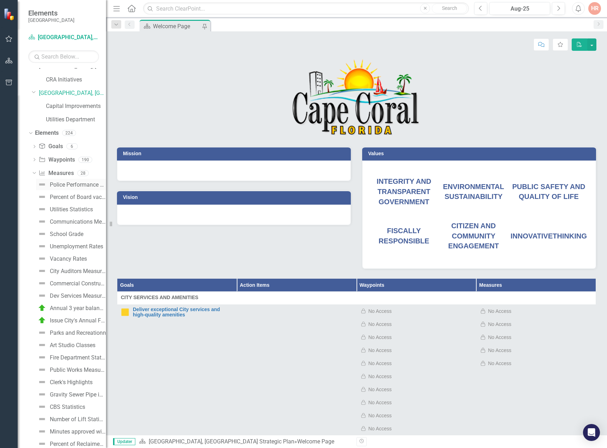
click at [76, 185] on div "Police Performance Measures" at bounding box center [78, 185] width 56 height 6
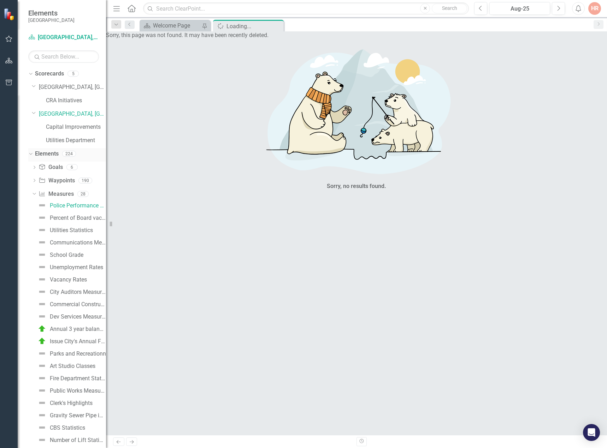
click at [30, 155] on icon "Dropdown" at bounding box center [30, 153] width 4 height 5
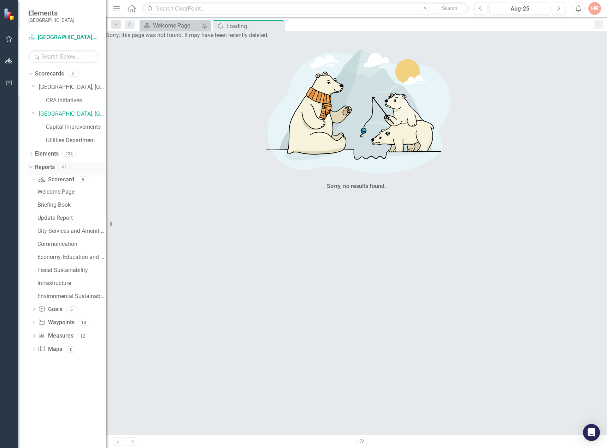
click at [31, 167] on icon "Dropdown" at bounding box center [30, 167] width 4 height 5
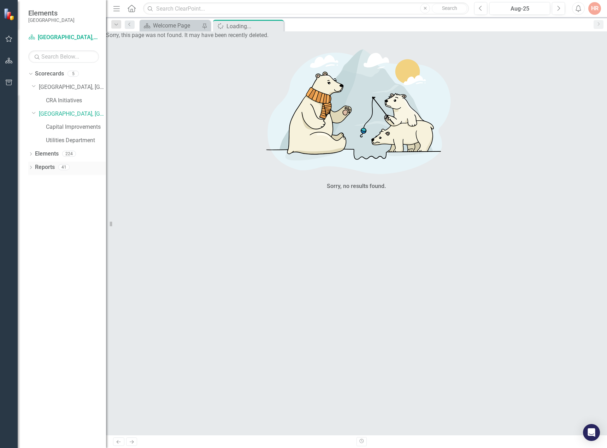
click at [31, 166] on div "Dropdown" at bounding box center [30, 168] width 5 height 6
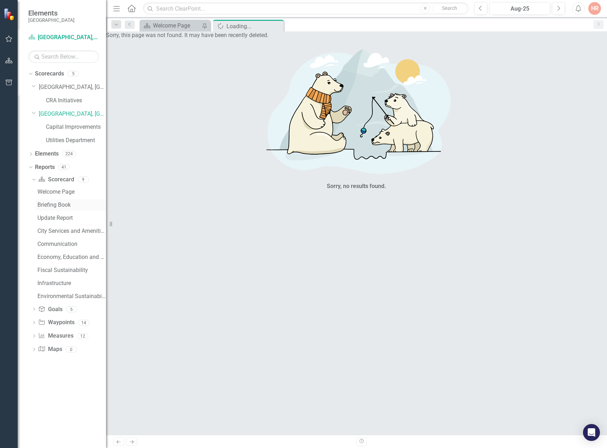
click at [59, 203] on div "Briefing Book" at bounding box center [71, 205] width 68 height 6
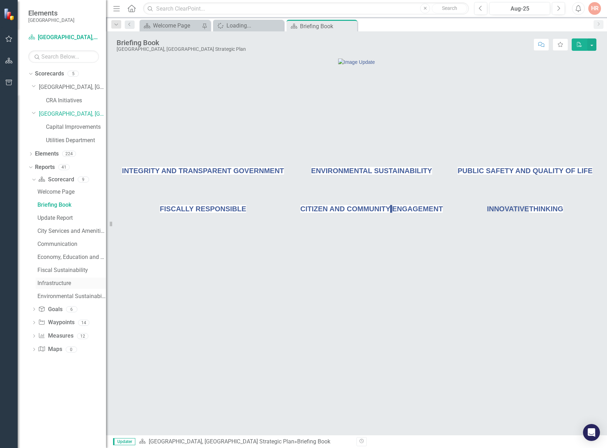
click at [60, 284] on div "Infrastructure" at bounding box center [71, 283] width 68 height 6
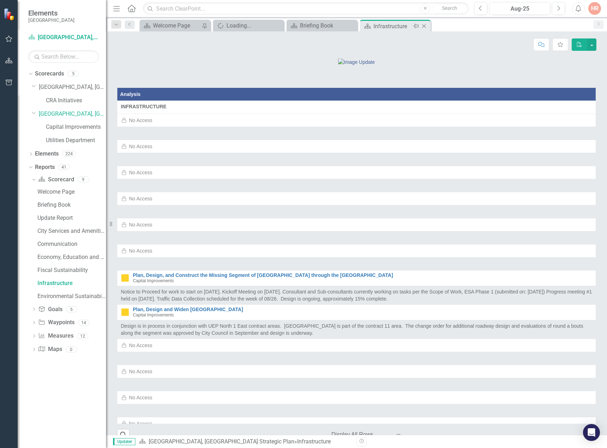
click at [426, 26] on icon "Close" at bounding box center [423, 26] width 7 height 6
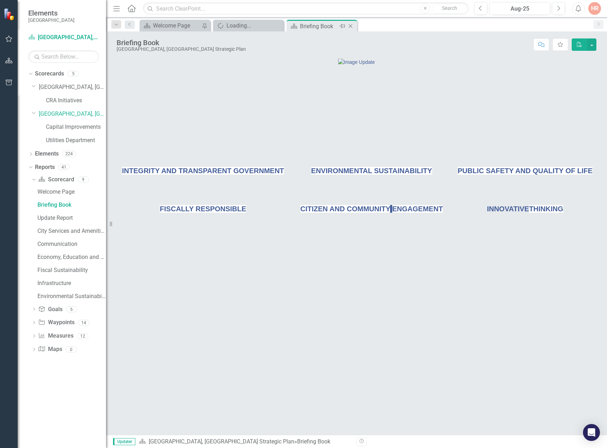
click at [350, 24] on icon "Close" at bounding box center [350, 26] width 7 height 6
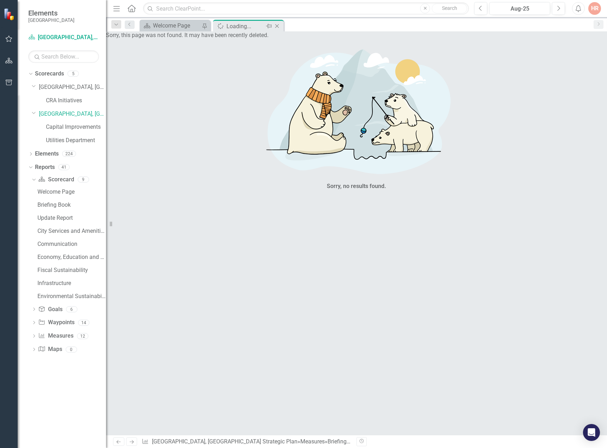
click at [277, 24] on icon "Close" at bounding box center [276, 26] width 7 height 6
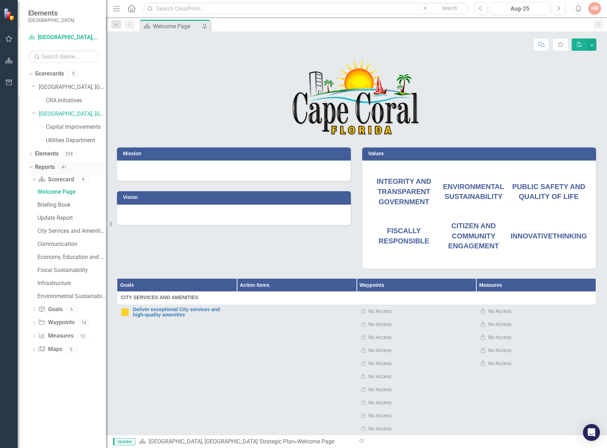
click at [31, 168] on icon at bounding box center [30, 168] width 3 height 2
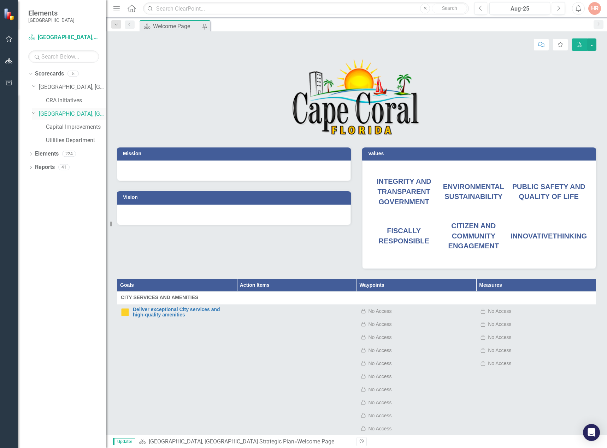
click at [33, 114] on icon "Dropdown" at bounding box center [34, 112] width 4 height 5
click at [30, 73] on icon "Dropdown" at bounding box center [30, 73] width 4 height 5
click at [59, 41] on link "Scorecard [GEOGRAPHIC_DATA], [GEOGRAPHIC_DATA] Strategic Plan" at bounding box center [63, 38] width 71 height 8
click at [58, 37] on link "Scorecard [GEOGRAPHIC_DATA], [GEOGRAPHIC_DATA] Strategic Plan" at bounding box center [63, 38] width 71 height 8
click at [10, 39] on icon "button" at bounding box center [8, 39] width 7 height 6
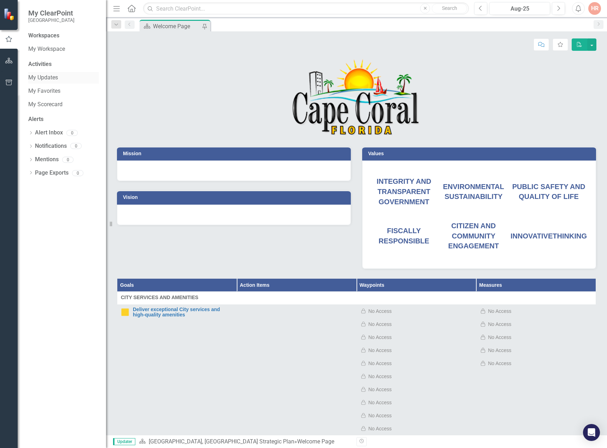
click at [48, 77] on link "My Updates" at bounding box center [63, 78] width 71 height 8
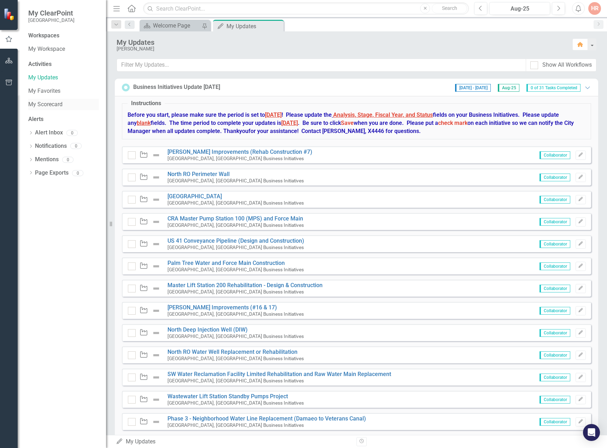
click at [49, 106] on link "My Scorecard" at bounding box center [63, 105] width 71 height 8
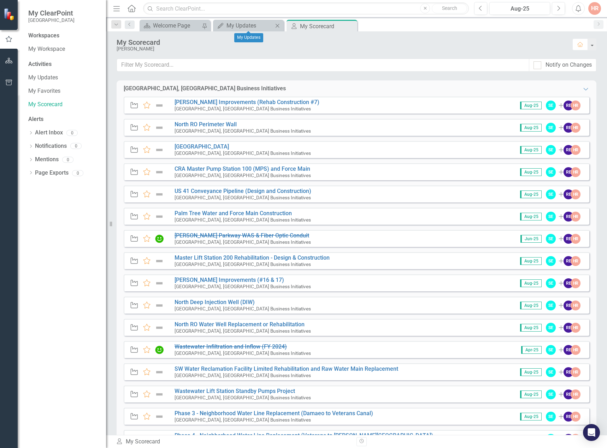
click at [276, 25] on icon "Close" at bounding box center [277, 26] width 7 height 6
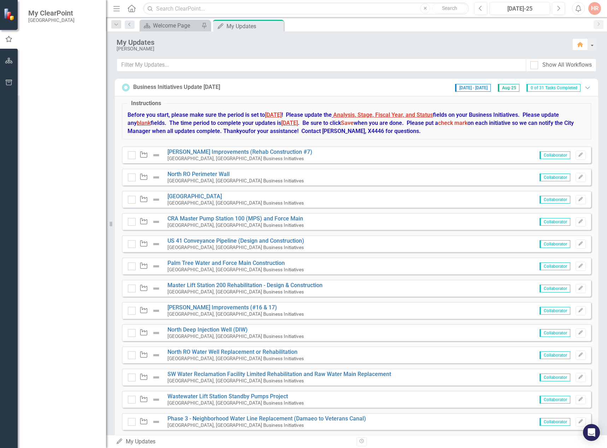
click at [53, 102] on link "My Scorecard" at bounding box center [63, 105] width 71 height 8
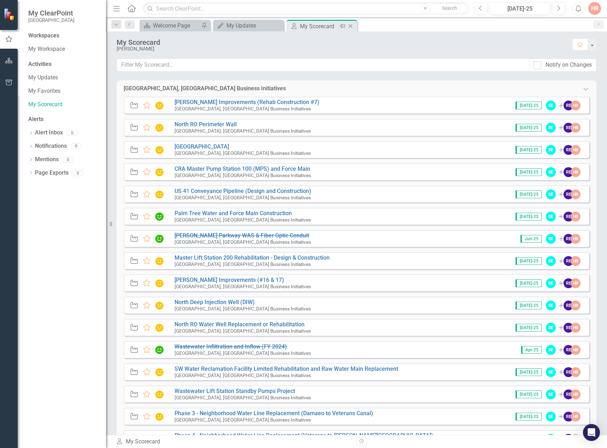
click at [352, 21] on div "My Scorecard My Scorecard Pin Close" at bounding box center [321, 26] width 71 height 12
click at [0, 0] on icon "Close" at bounding box center [0, 0] width 0 height 0
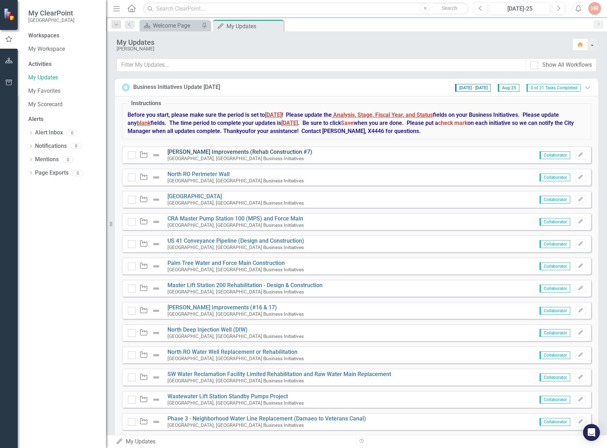
click at [234, 150] on link "[PERSON_NAME] Improvements (Rehab Construction #7)" at bounding box center [239, 152] width 145 height 7
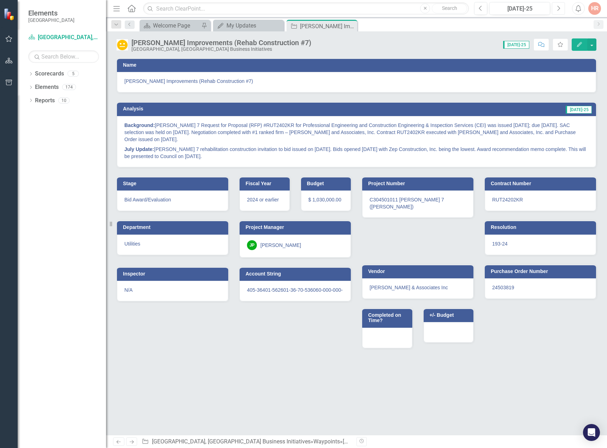
click at [557, 4] on button "Next" at bounding box center [557, 8] width 13 height 13
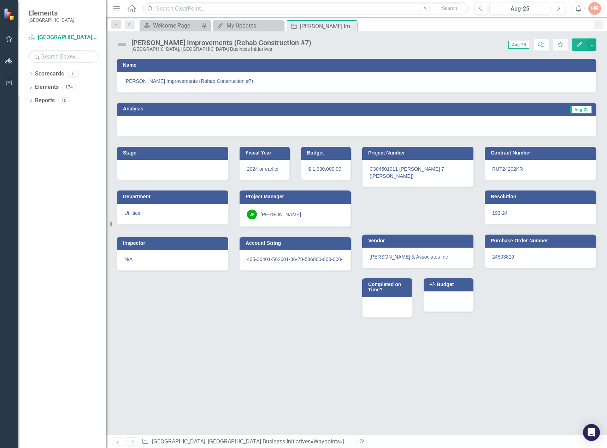
click at [266, 82] on span "[PERSON_NAME] Improvements (Rehab Construction #7)" at bounding box center [356, 81] width 464 height 7
click at [195, 127] on div at bounding box center [356, 126] width 479 height 20
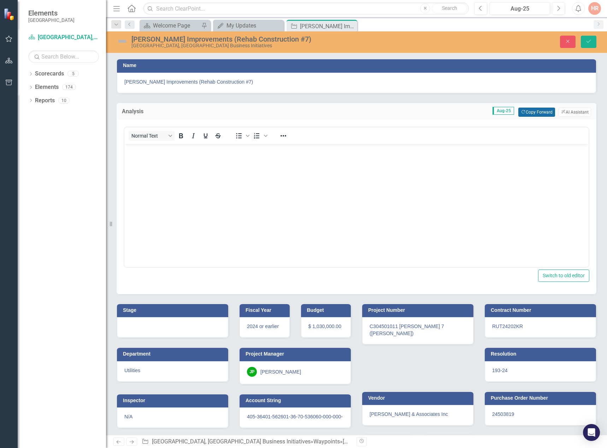
click at [528, 112] on button "Copy Forward Copy Forward" at bounding box center [536, 112] width 36 height 9
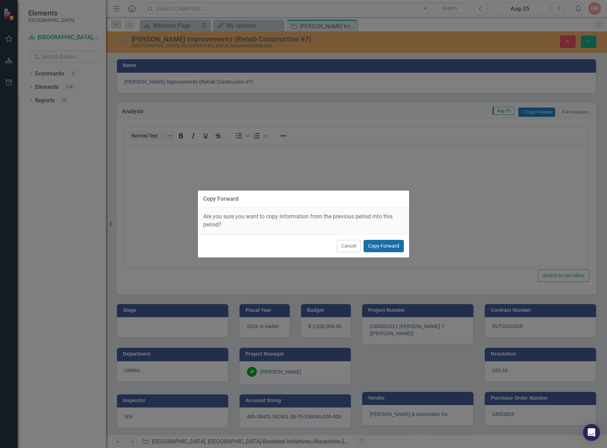
click at [388, 245] on button "Copy Forward" at bounding box center [383, 246] width 40 height 12
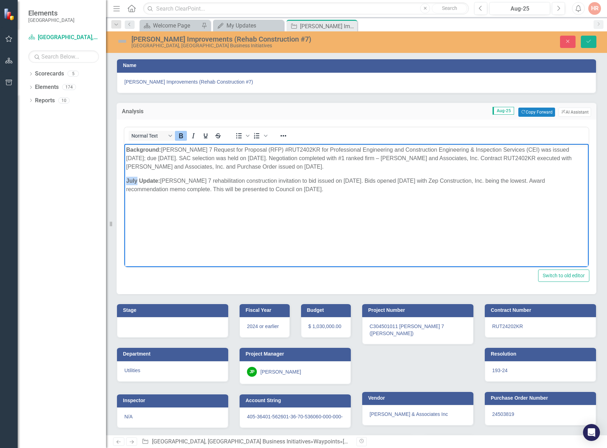
drag, startPoint x: 137, startPoint y: 180, endPoint x: 110, endPoint y: 176, distance: 27.1
click at [124, 176] on html "Background: Weir 7 Request for Proposal (RFP) #RUT2402KR for Professional Engin…" at bounding box center [356, 197] width 464 height 106
click at [282, 190] on p "August Update: Weir 7 rehabilitation construction invitation to bid issued on 4…" at bounding box center [356, 185] width 460 height 17
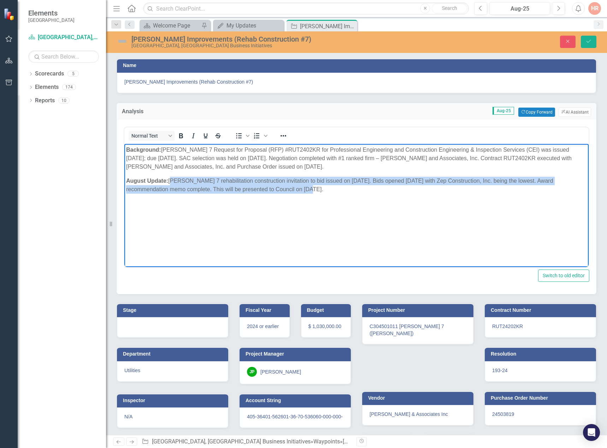
drag, startPoint x: 282, startPoint y: 189, endPoint x: 268, endPoint y: 202, distance: 19.8
click at [171, 180] on p "August Update: Weir 7 rehabilitation construction invitation to bid issued on 4…" at bounding box center [356, 185] width 460 height 17
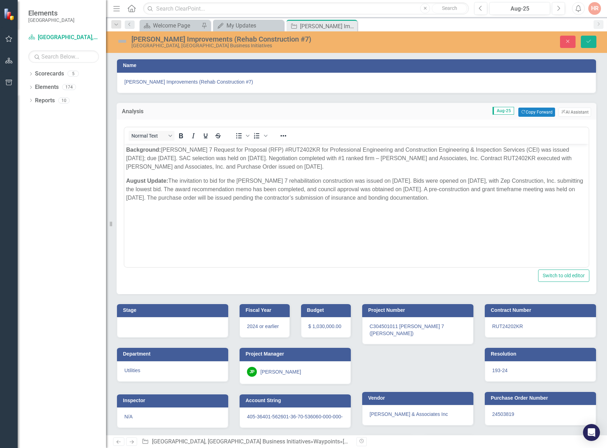
click at [177, 324] on div at bounding box center [172, 327] width 111 height 20
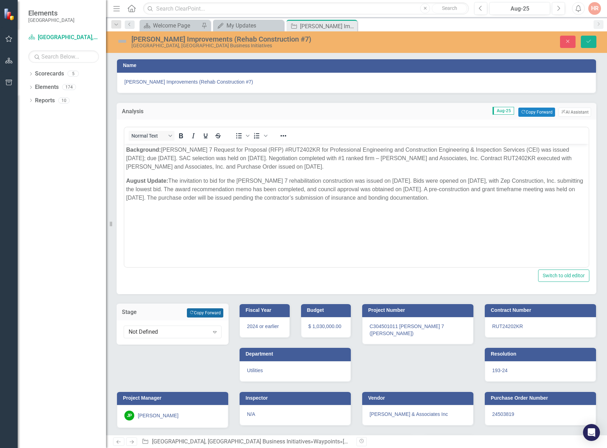
click at [192, 315] on button "Copy Forward Copy Forward" at bounding box center [205, 313] width 36 height 9
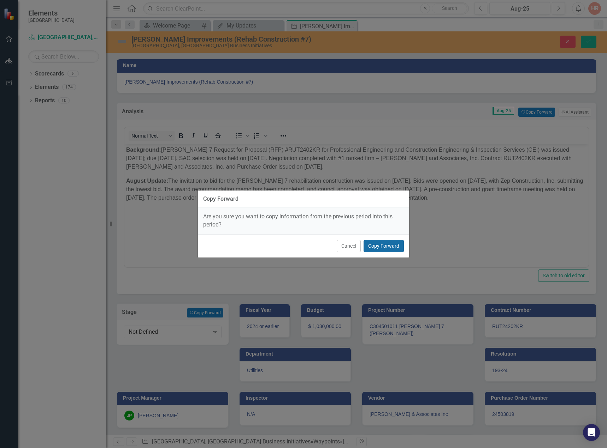
drag, startPoint x: 387, startPoint y: 242, endPoint x: 263, endPoint y: 98, distance: 190.0
click at [387, 242] on button "Copy Forward" at bounding box center [383, 246] width 40 height 12
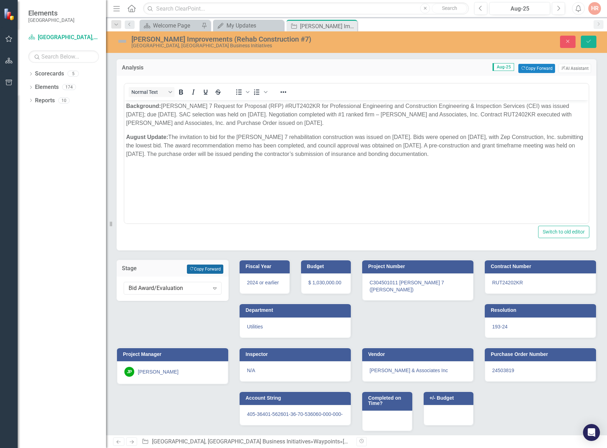
scroll to position [48, 0]
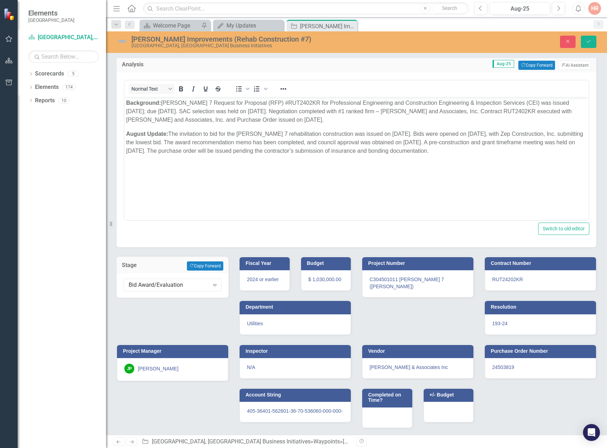
click at [484, 324] on div "193-24" at bounding box center [539, 325] width 111 height 20
click at [484, 325] on div "193-24" at bounding box center [539, 325] width 111 height 20
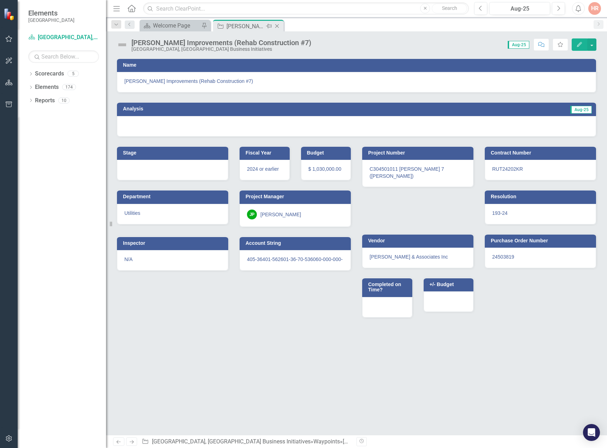
click at [276, 25] on icon at bounding box center [277, 26] width 4 height 4
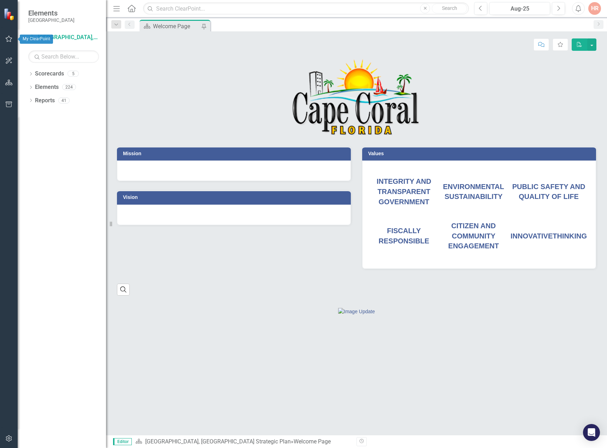
click at [7, 37] on icon "button" at bounding box center [8, 39] width 7 height 6
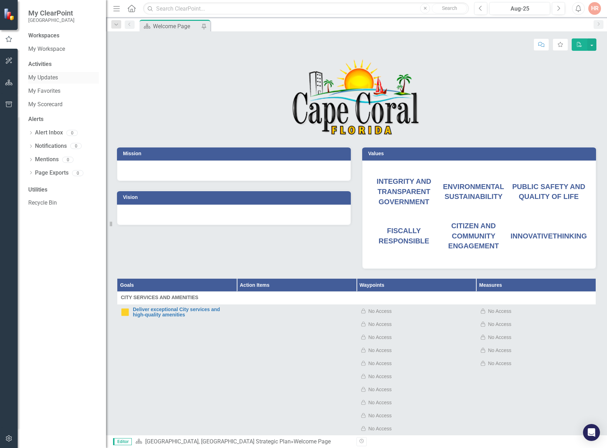
click at [46, 76] on link "My Updates" at bounding box center [63, 78] width 71 height 8
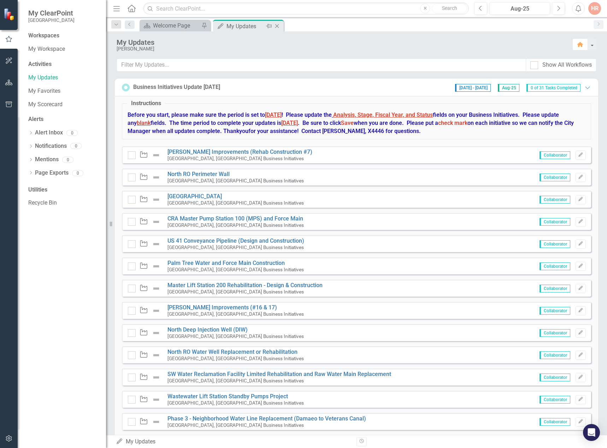
drag, startPoint x: 257, startPoint y: 26, endPoint x: 240, endPoint y: 26, distance: 17.7
click at [240, 26] on div "My Updates" at bounding box center [245, 26] width 38 height 9
click at [592, 44] on button "button" at bounding box center [591, 44] width 9 height 12
drag, startPoint x: 466, startPoint y: 58, endPoint x: 462, endPoint y: 57, distance: 4.6
click at [466, 58] on div "My Updates Heather Roberts Home" at bounding box center [356, 44] width 501 height 27
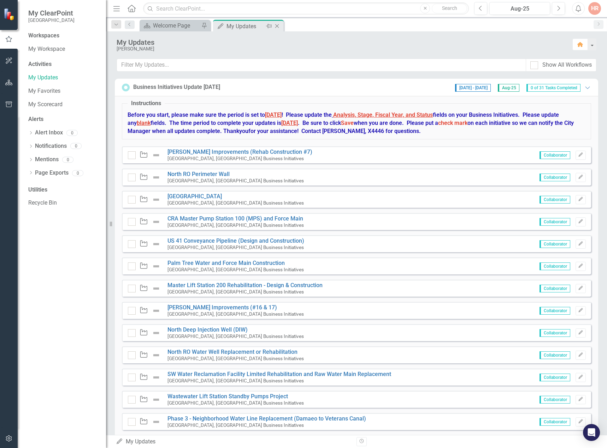
click at [269, 24] on icon "Pin" at bounding box center [269, 26] width 6 height 7
click at [274, 151] on link "[PERSON_NAME] Improvements (Rehab Construction #7)" at bounding box center [239, 152] width 145 height 7
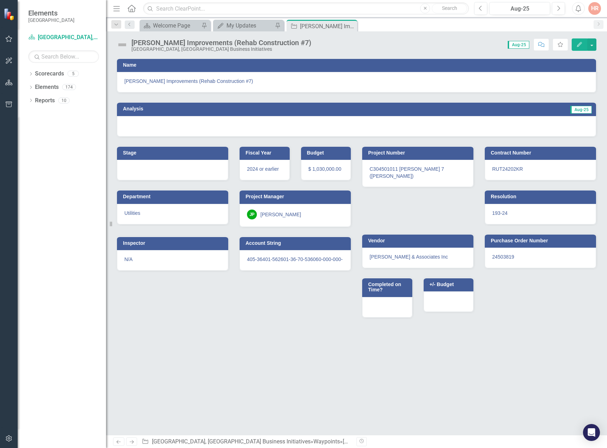
click at [179, 214] on div "Utilities" at bounding box center [172, 214] width 111 height 20
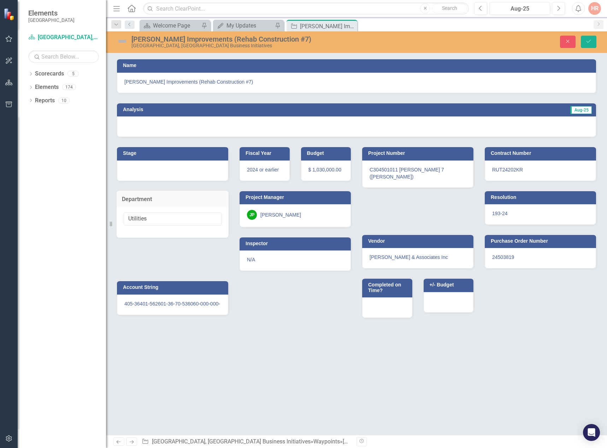
click at [317, 167] on span "$ 1,030,000.00" at bounding box center [324, 170] width 33 height 6
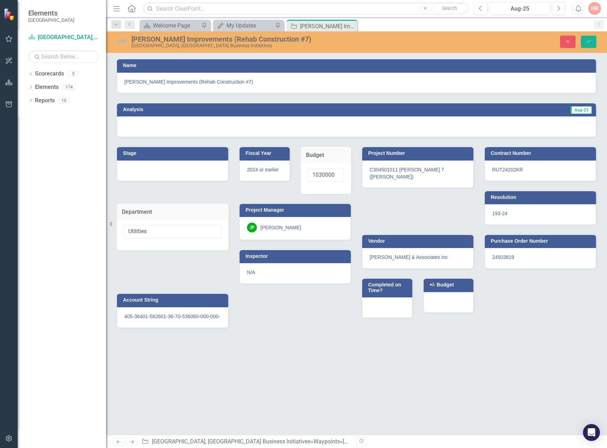
click at [401, 168] on span "C304501011 Weir 7 (Grant)" at bounding box center [406, 173] width 74 height 13
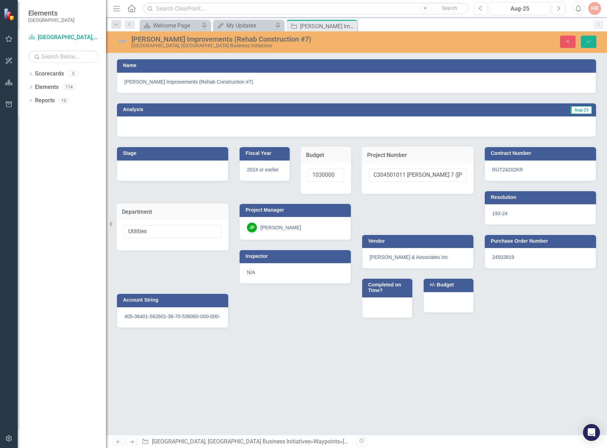
click at [512, 172] on span "RUT24202KR" at bounding box center [507, 170] width 31 height 6
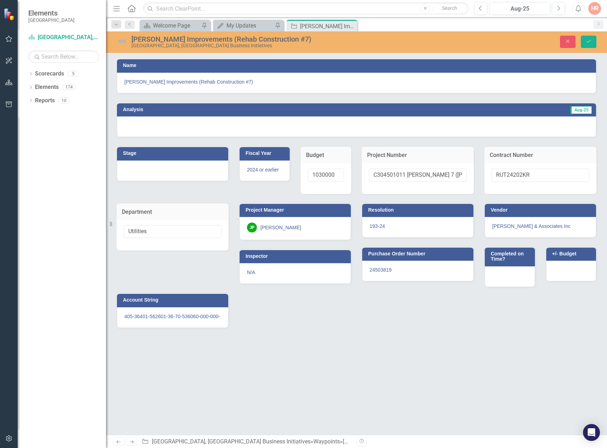
click at [434, 270] on div "24503819" at bounding box center [417, 271] width 111 height 20
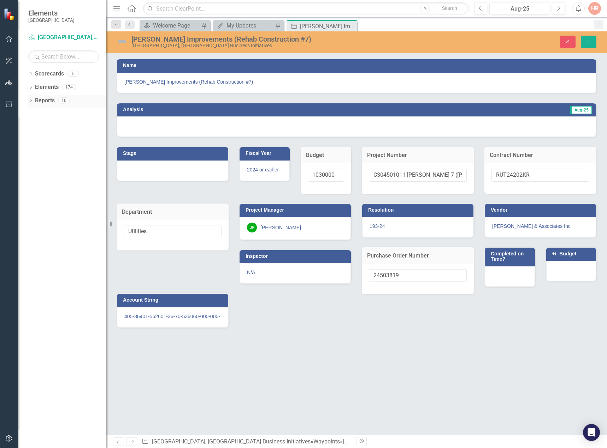
click at [30, 100] on icon "Dropdown" at bounding box center [30, 101] width 5 height 4
click at [30, 85] on div "Dropdown" at bounding box center [30, 88] width 5 height 6
click at [34, 153] on icon "Dropdown" at bounding box center [33, 154] width 5 height 4
click at [31, 72] on div "Dropdown" at bounding box center [30, 75] width 5 height 6
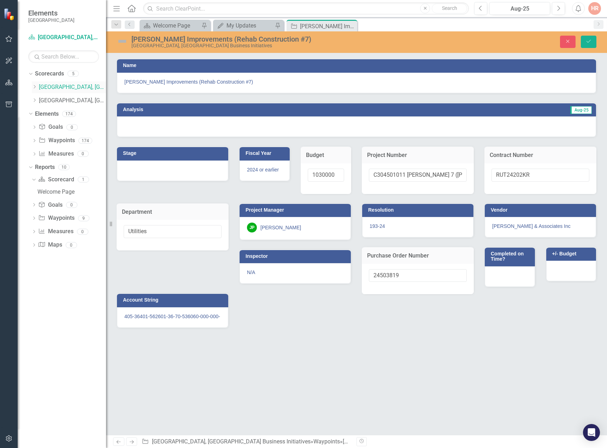
click at [33, 85] on icon "Dropdown" at bounding box center [34, 87] width 5 height 4
click at [33, 112] on icon "Dropdown" at bounding box center [34, 114] width 5 height 4
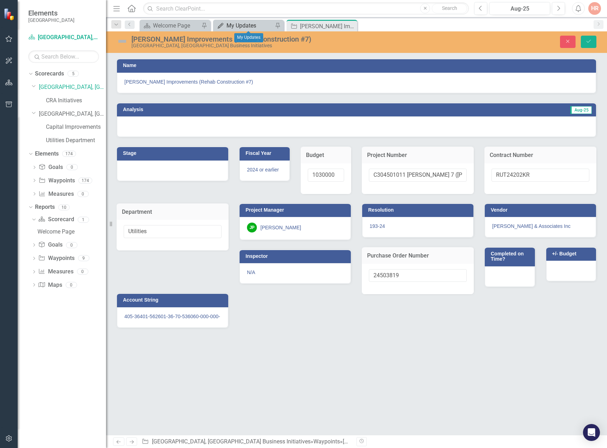
click at [249, 23] on div "My Updates" at bounding box center [249, 25] width 47 height 9
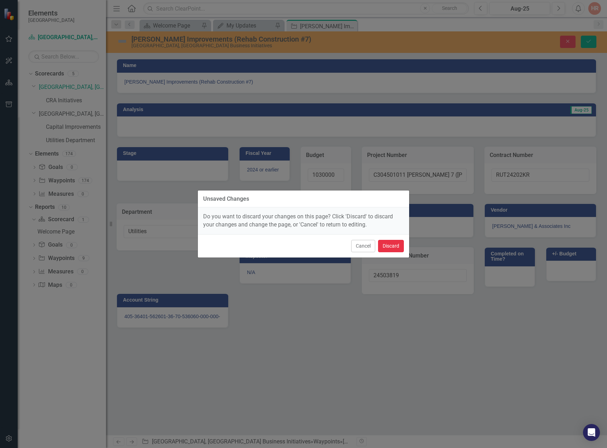
click at [394, 244] on button "Discard" at bounding box center [391, 246] width 26 height 12
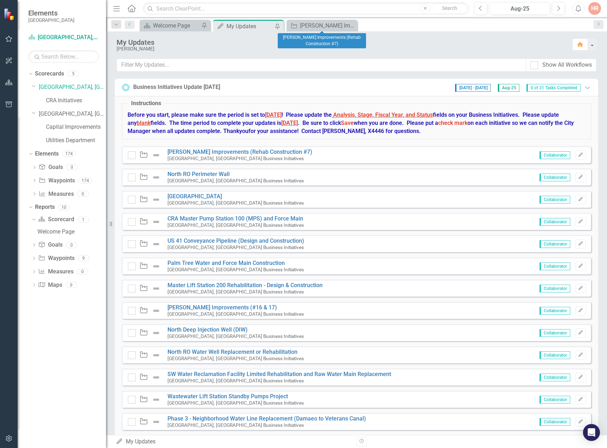
click at [0, 0] on icon "Close" at bounding box center [0, 0] width 0 height 0
click at [165, 25] on div "Welcome Page" at bounding box center [176, 25] width 47 height 9
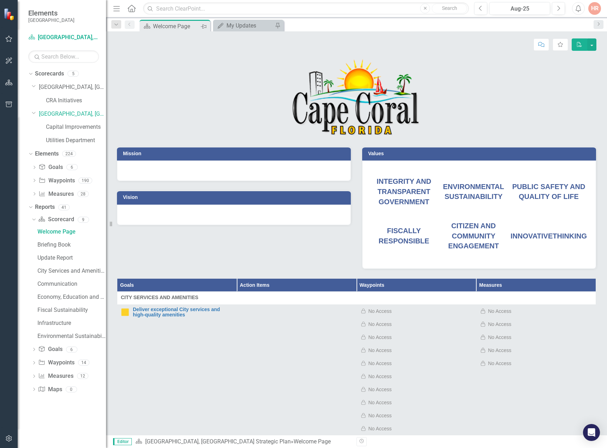
click at [203, 26] on icon "Pin" at bounding box center [204, 26] width 6 height 7
click at [201, 27] on icon "Pin" at bounding box center [204, 26] width 6 height 7
click at [204, 26] on icon at bounding box center [204, 26] width 4 height 4
click at [204, 25] on icon "Pin" at bounding box center [204, 26] width 6 height 7
click at [35, 362] on icon "Dropdown" at bounding box center [33, 364] width 5 height 4
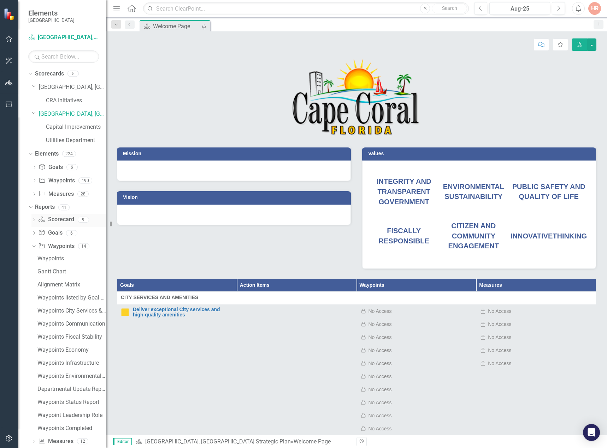
click at [33, 220] on icon "Dropdown" at bounding box center [33, 221] width 5 height 4
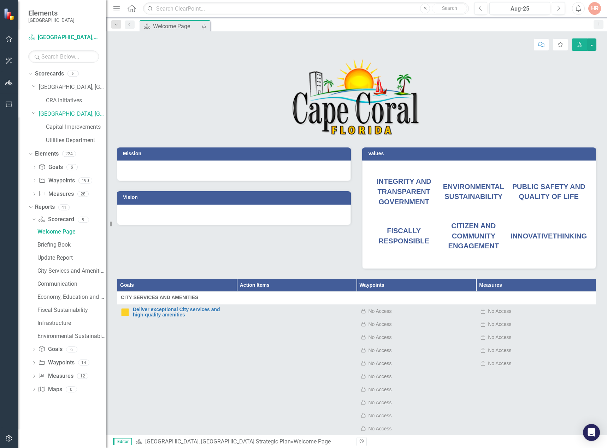
click at [6, 38] on icon "button" at bounding box center [9, 39] width 7 height 6
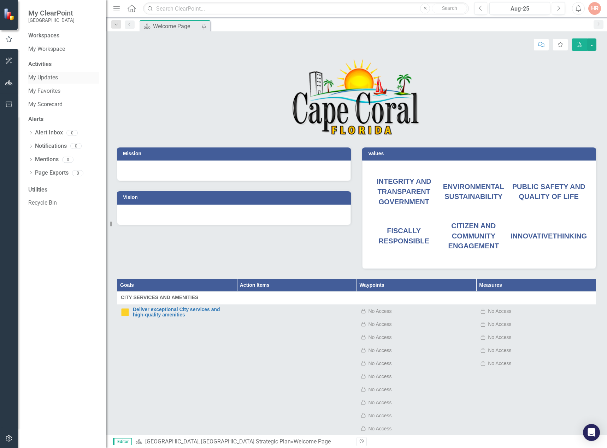
click at [49, 75] on link "My Updates" at bounding box center [63, 78] width 71 height 8
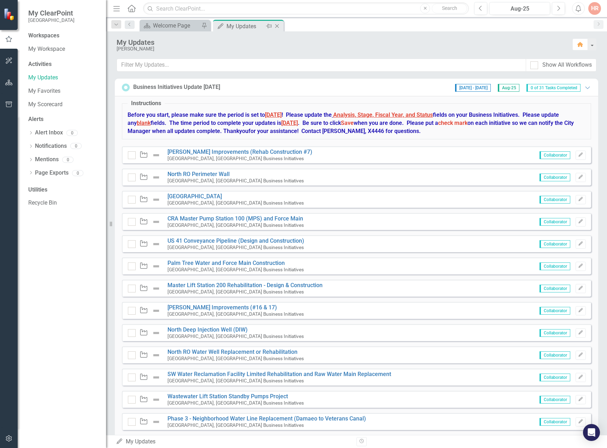
click at [269, 25] on icon "Pin" at bounding box center [269, 26] width 6 height 7
drag, startPoint x: 53, startPoint y: 77, endPoint x: 48, endPoint y: 78, distance: 4.3
click at [48, 78] on link "My Updates" at bounding box center [63, 78] width 71 height 8
click at [46, 77] on link "My Updates" at bounding box center [63, 78] width 71 height 8
click at [130, 23] on icon "Previous" at bounding box center [130, 24] width 6 height 4
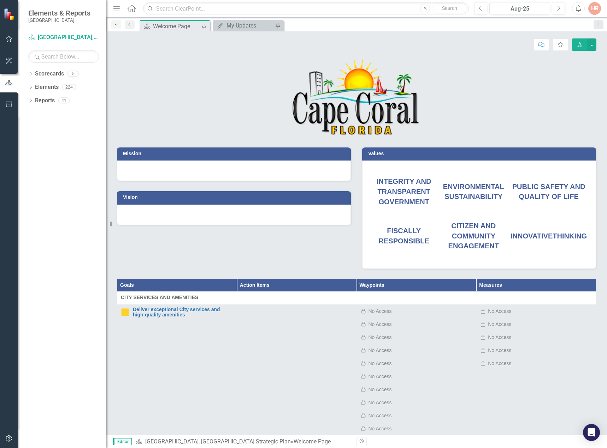
click at [118, 24] on icon "Dropdown" at bounding box center [116, 24] width 6 height 5
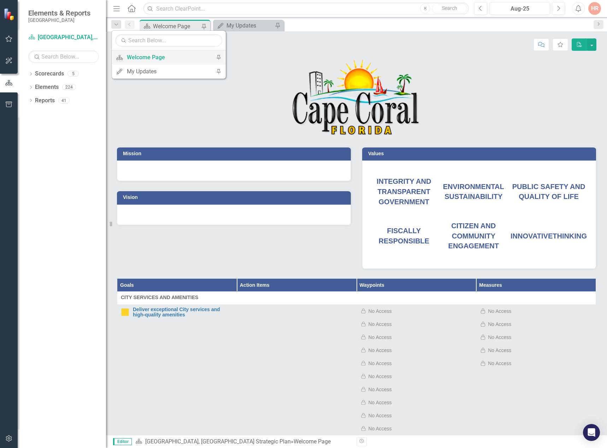
click at [218, 56] on icon "Pin" at bounding box center [218, 57] width 6 height 5
click at [277, 24] on icon "Close" at bounding box center [276, 26] width 7 height 6
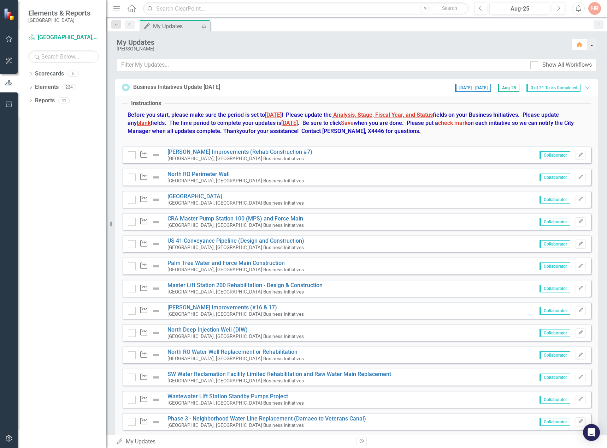
click at [592, 44] on button "button" at bounding box center [591, 44] width 9 height 12
click at [452, 45] on div "My Updates" at bounding box center [341, 42] width 448 height 8
